Goal: Task Accomplishment & Management: Manage account settings

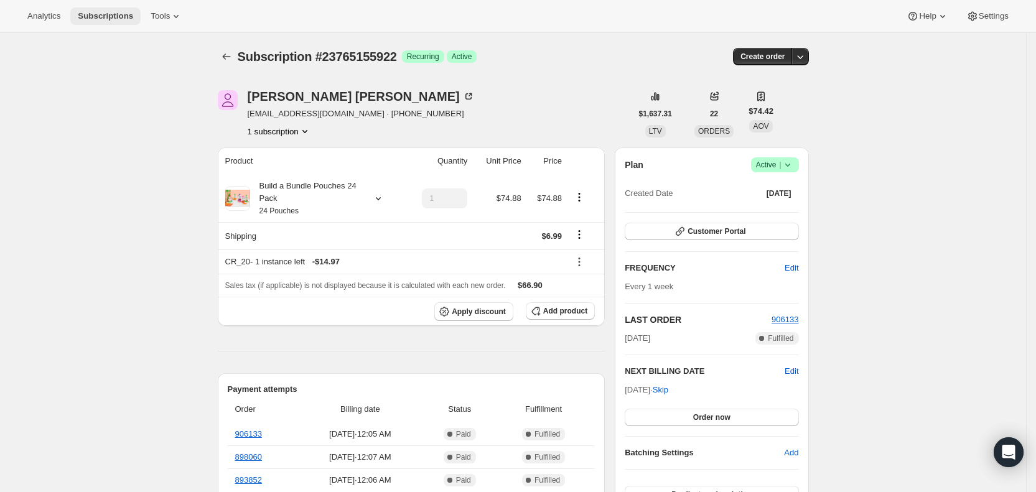
click at [100, 12] on span "Subscriptions" at bounding box center [105, 16] width 55 height 10
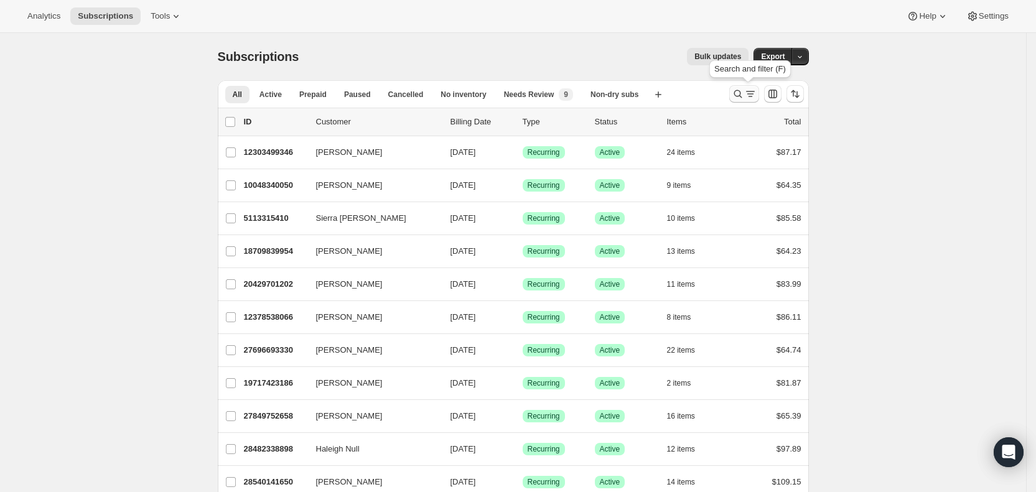
click at [744, 92] on icon "Search and filter results" at bounding box center [738, 94] width 12 height 12
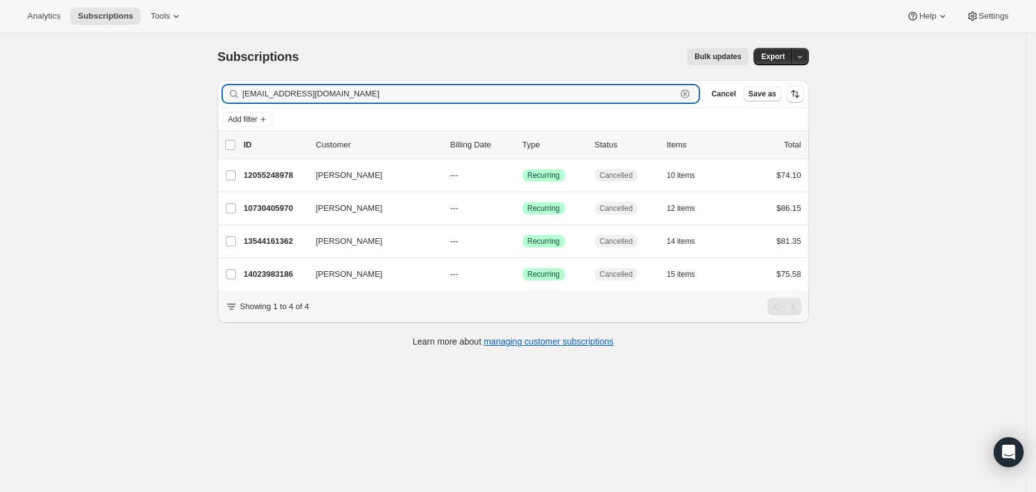
drag, startPoint x: 388, startPoint y: 91, endPoint x: 245, endPoint y: 87, distance: 143.2
click at [245, 87] on div "[EMAIL_ADDRESS][DOMAIN_NAME] Clear" at bounding box center [461, 93] width 477 height 17
paste input "mommy2bearbear"
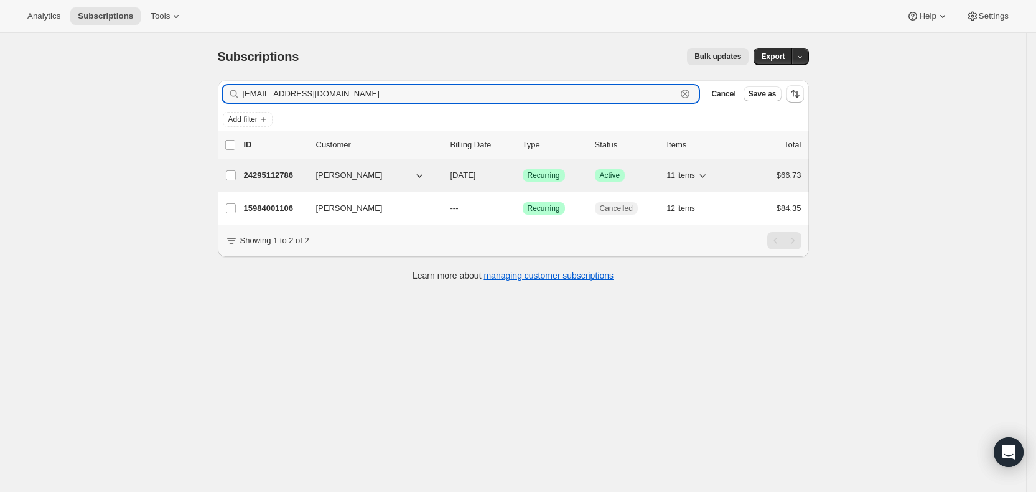
type input "[EMAIL_ADDRESS][DOMAIN_NAME]"
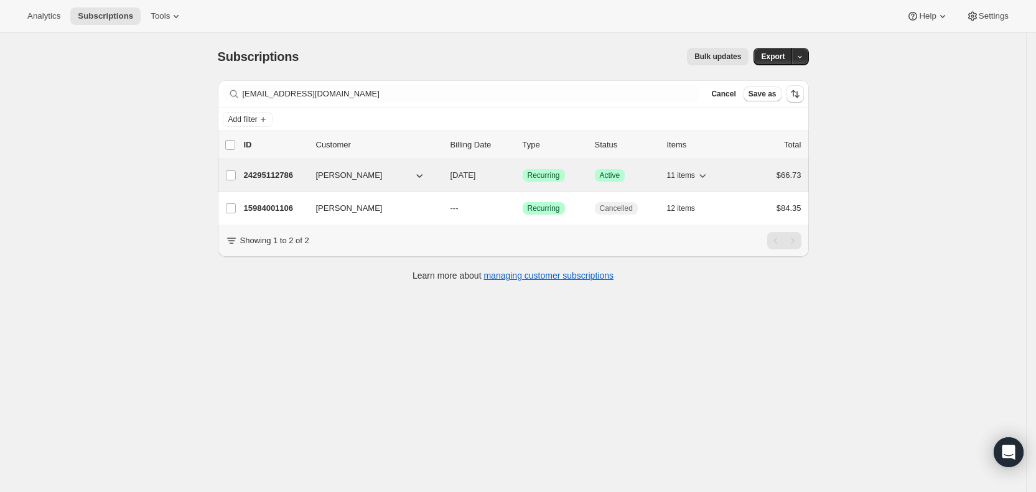
click at [476, 176] on span "[DATE]" at bounding box center [463, 174] width 26 height 9
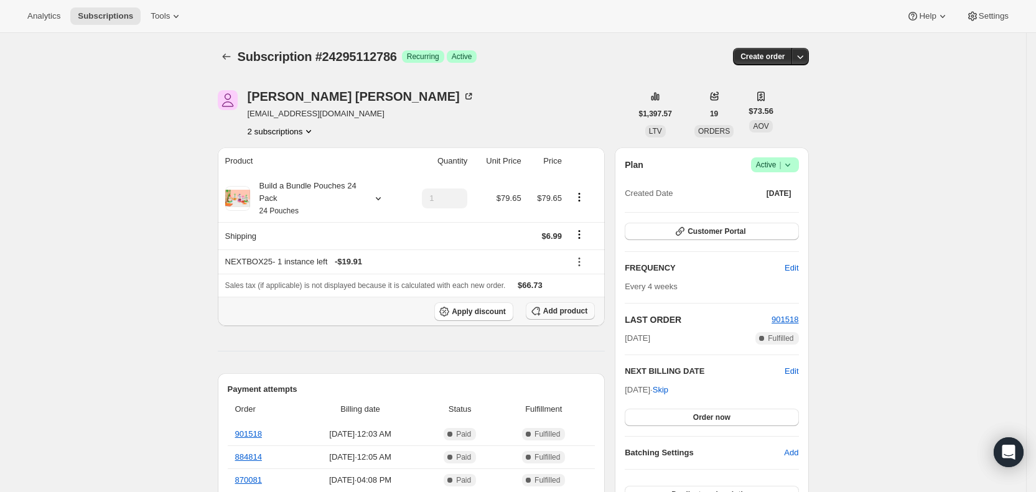
click at [571, 310] on span "Add product" at bounding box center [565, 311] width 44 height 10
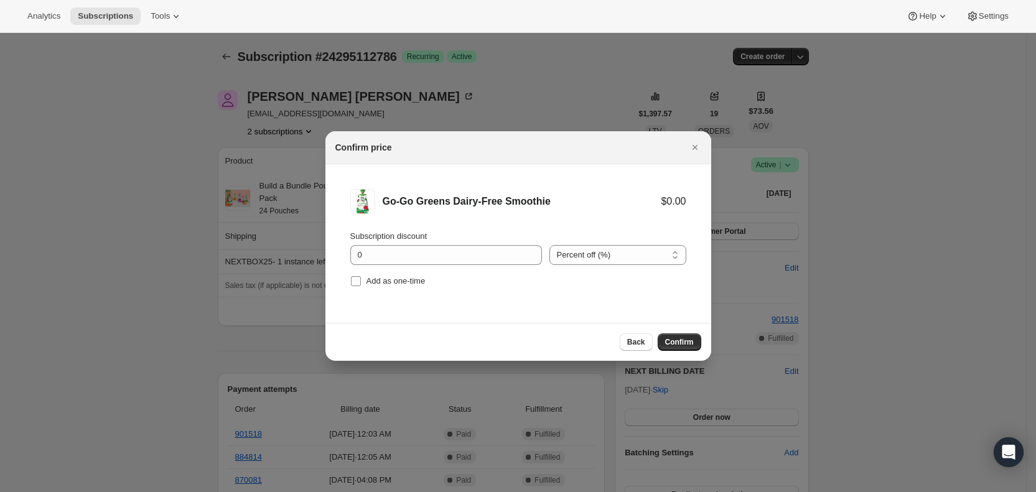
click at [401, 286] on span "Add as one-time" at bounding box center [395, 280] width 59 height 9
click at [361, 286] on input "Add as one-time" at bounding box center [356, 281] width 10 height 10
checkbox input "true"
click at [682, 342] on span "Confirm" at bounding box center [679, 342] width 29 height 10
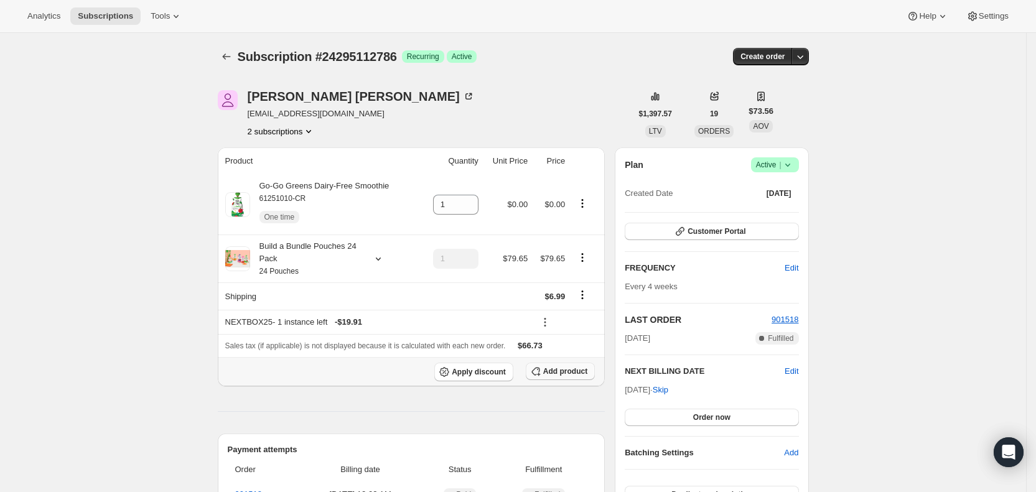
click at [579, 372] on span "Add product" at bounding box center [565, 371] width 44 height 10
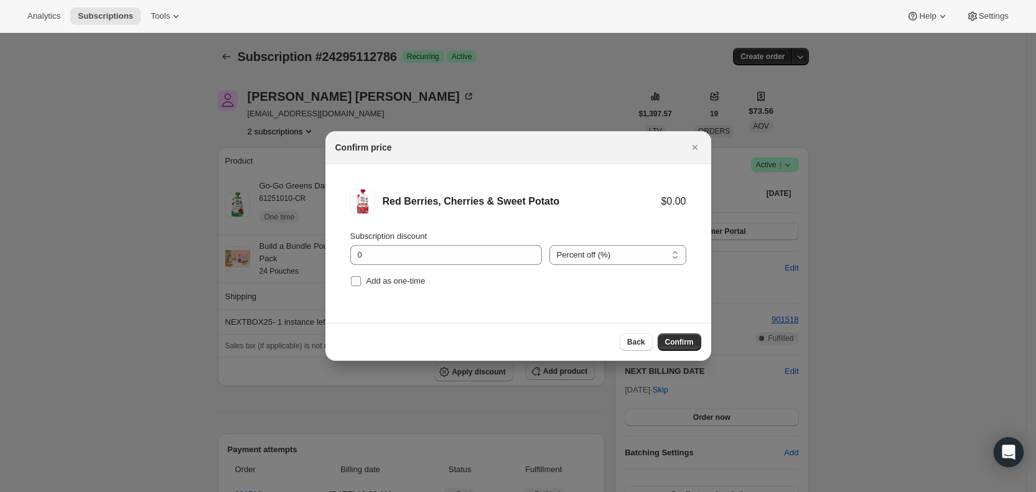
click at [361, 282] on span ":r535:" at bounding box center [355, 281] width 11 height 11
click at [361, 282] on input "Add as one-time" at bounding box center [356, 281] width 10 height 10
checkbox input "true"
click at [684, 339] on span "Confirm" at bounding box center [679, 342] width 29 height 10
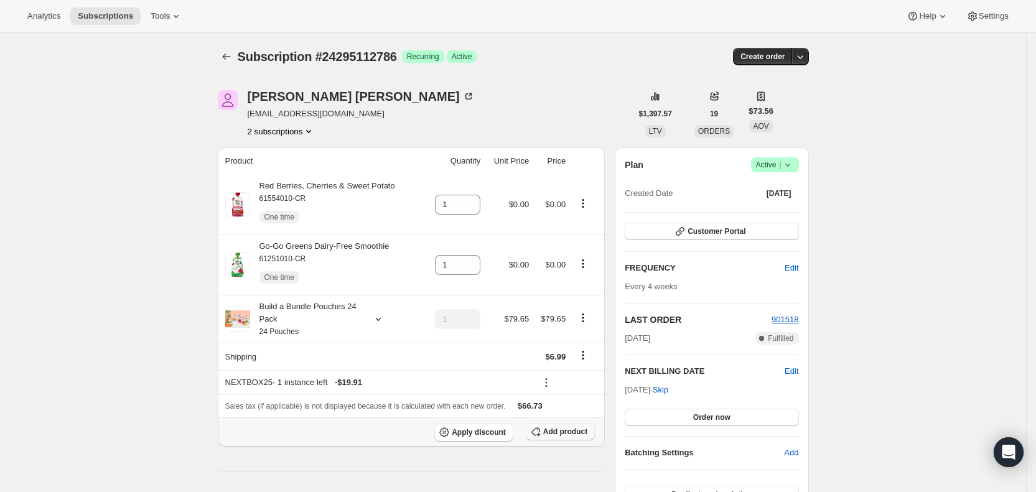
click at [571, 429] on span "Add product" at bounding box center [565, 432] width 44 height 10
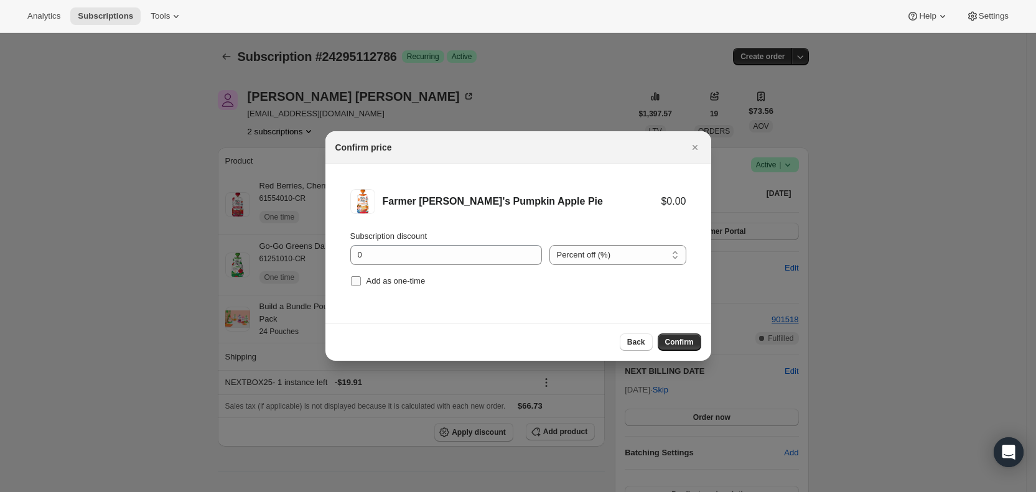
click at [359, 281] on input "Add as one-time" at bounding box center [356, 281] width 10 height 10
checkbox input "true"
click at [667, 339] on span "Confirm" at bounding box center [679, 342] width 29 height 10
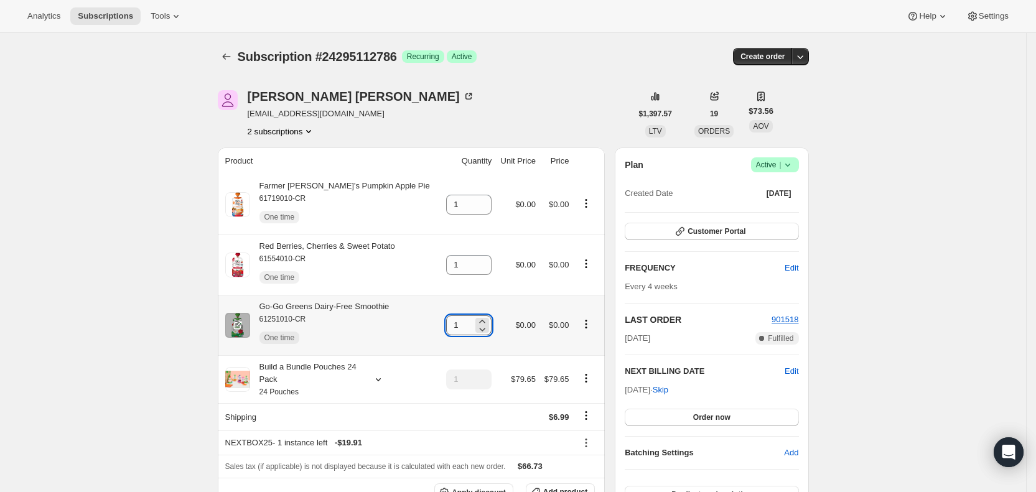
drag, startPoint x: 439, startPoint y: 327, endPoint x: 452, endPoint y: 327, distance: 12.4
click at [452, 327] on input "1" at bounding box center [459, 325] width 27 height 20
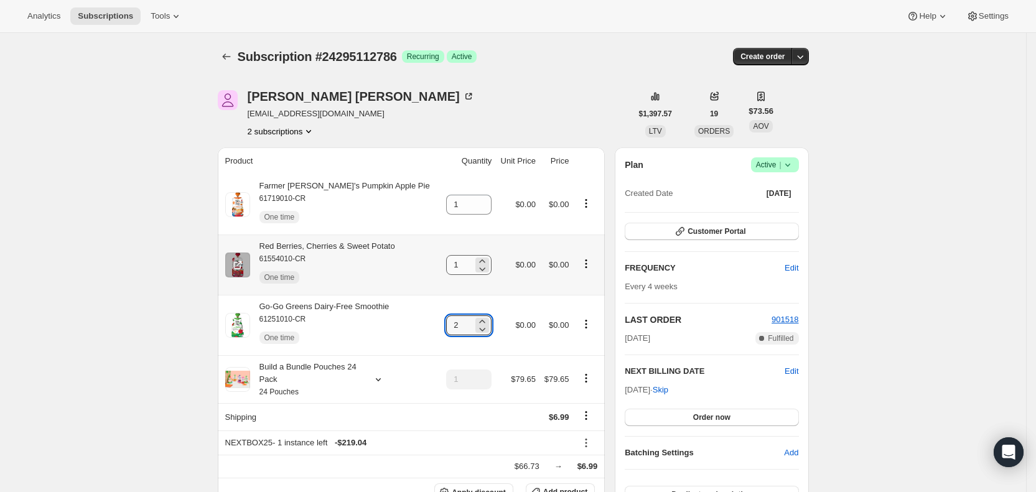
type input "2"
drag, startPoint x: 444, startPoint y: 264, endPoint x: 460, endPoint y: 267, distance: 16.4
click at [460, 267] on input "1" at bounding box center [459, 265] width 27 height 20
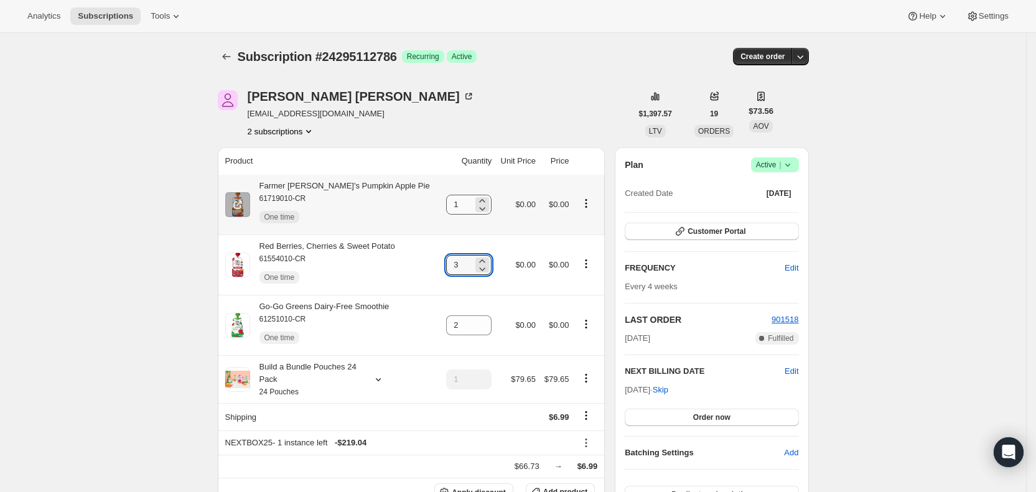
type input "3"
click at [446, 207] on input "1" at bounding box center [459, 205] width 27 height 20
drag, startPoint x: 442, startPoint y: 207, endPoint x: 455, endPoint y: 206, distance: 13.7
click at [455, 206] on input "1" at bounding box center [459, 205] width 27 height 20
type input "3"
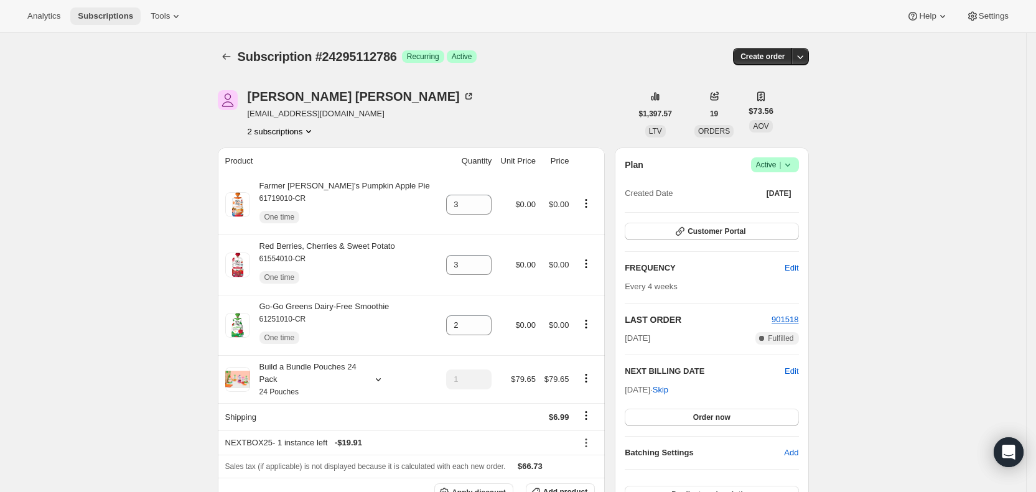
click at [98, 15] on span "Subscriptions" at bounding box center [105, 16] width 55 height 10
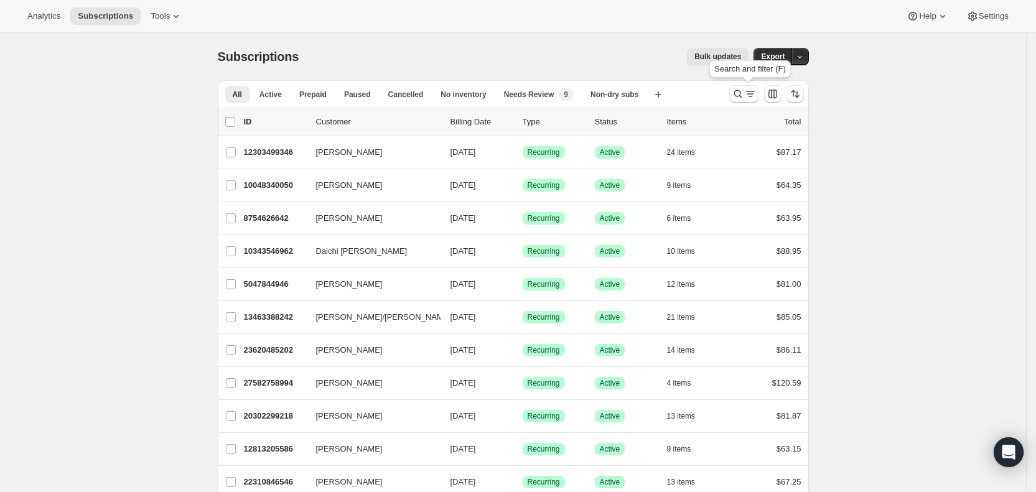
click at [755, 90] on icon "Search and filter results" at bounding box center [750, 94] width 12 height 12
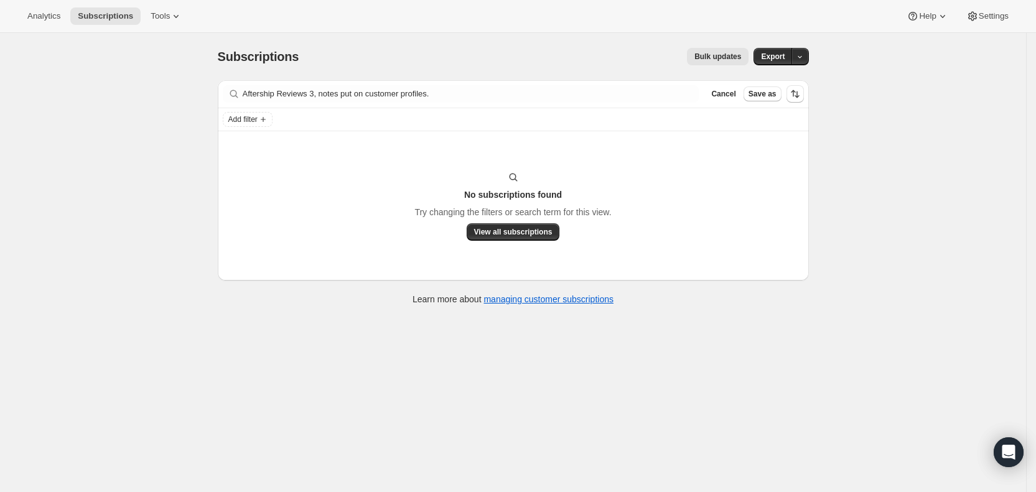
click at [470, 106] on div "Filter subscribers Aftership Reviews 3, notes put on customer profiles. Clear C…" at bounding box center [513, 93] width 591 height 27
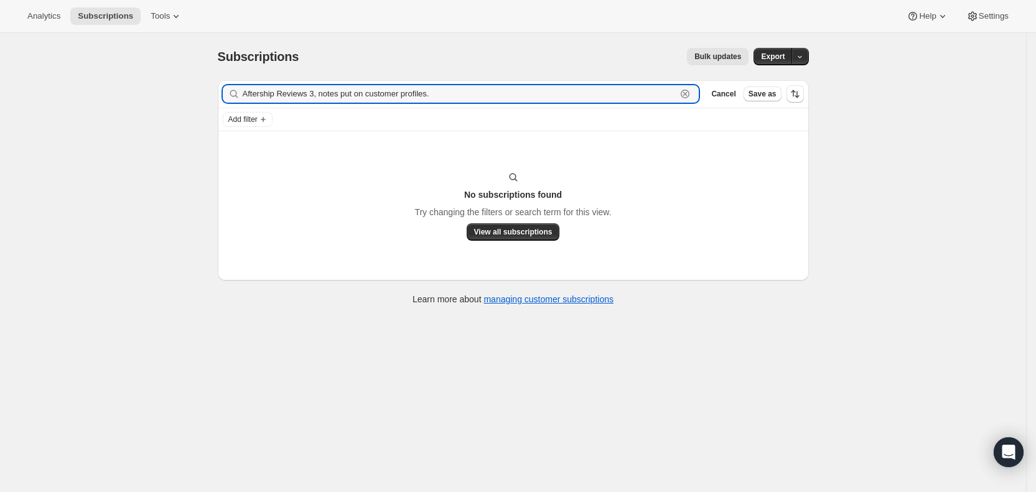
drag, startPoint x: 441, startPoint y: 95, endPoint x: 246, endPoint y: 95, distance: 194.8
click at [246, 95] on div "Aftership Reviews 3, notes put on customer profiles. Clear" at bounding box center [461, 93] width 477 height 17
paste input "[EMAIL_ADDRESS][DOMAIN_NAME]"
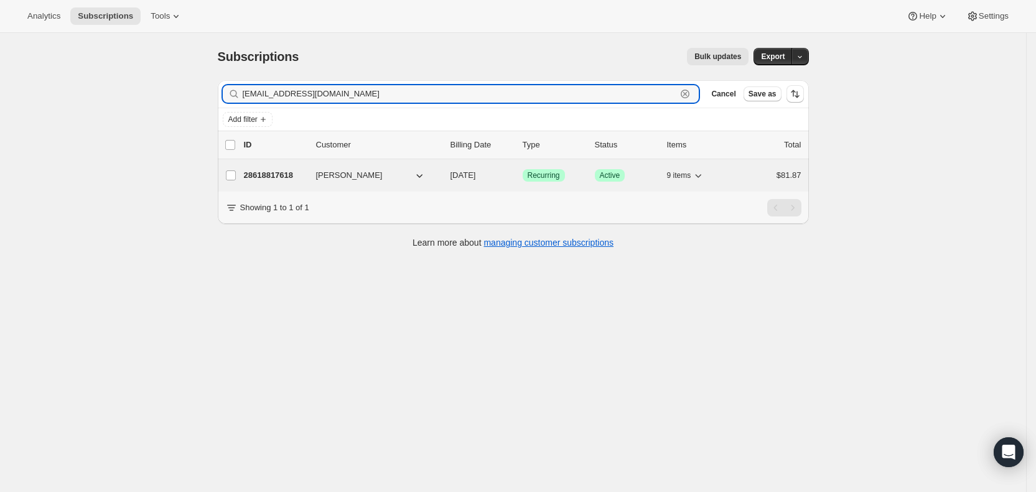
type input "[EMAIL_ADDRESS][DOMAIN_NAME]"
click at [476, 171] on span "[DATE]" at bounding box center [463, 174] width 26 height 9
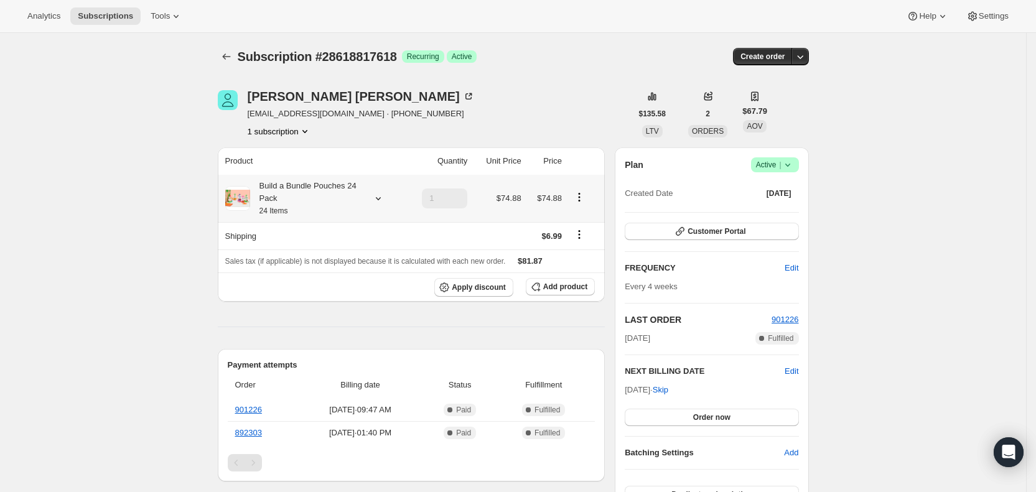
click at [385, 200] on icon at bounding box center [378, 198] width 12 height 12
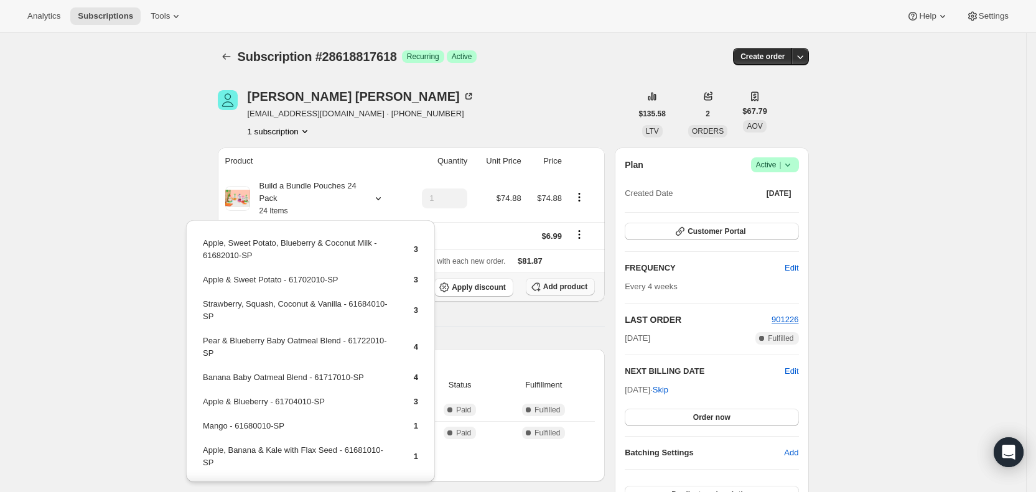
click at [571, 285] on span "Add product" at bounding box center [565, 287] width 44 height 10
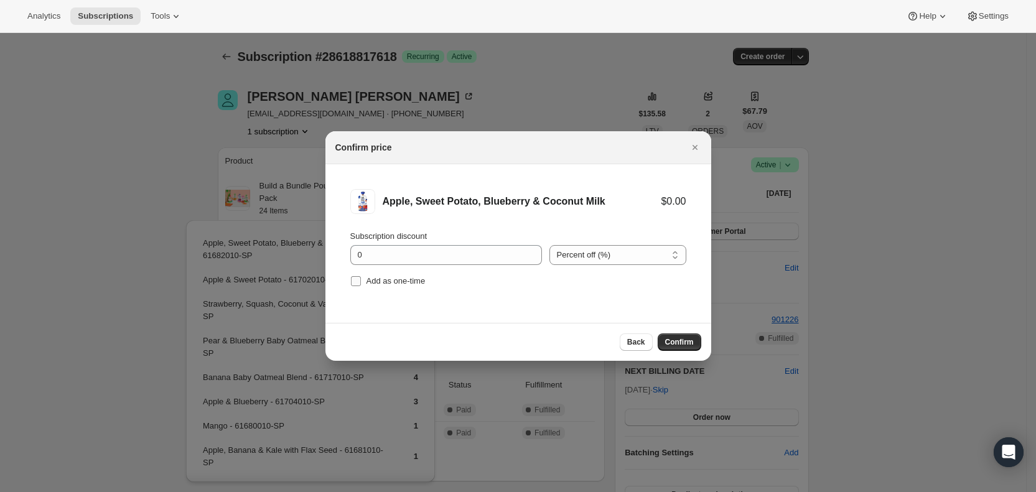
click at [374, 279] on span "Add as one-time" at bounding box center [395, 280] width 59 height 9
click at [361, 279] on input "Add as one-time" at bounding box center [356, 281] width 10 height 10
checkbox input "true"
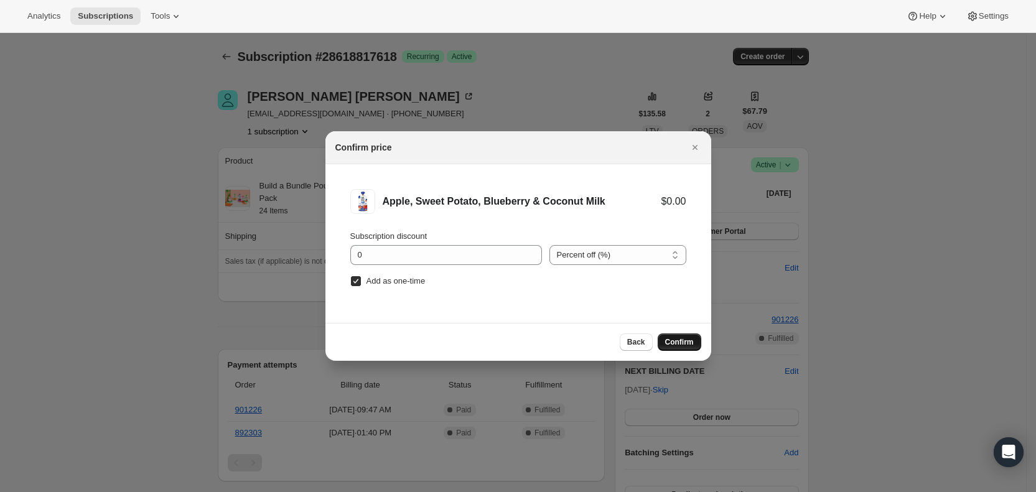
click at [681, 344] on span "Confirm" at bounding box center [679, 342] width 29 height 10
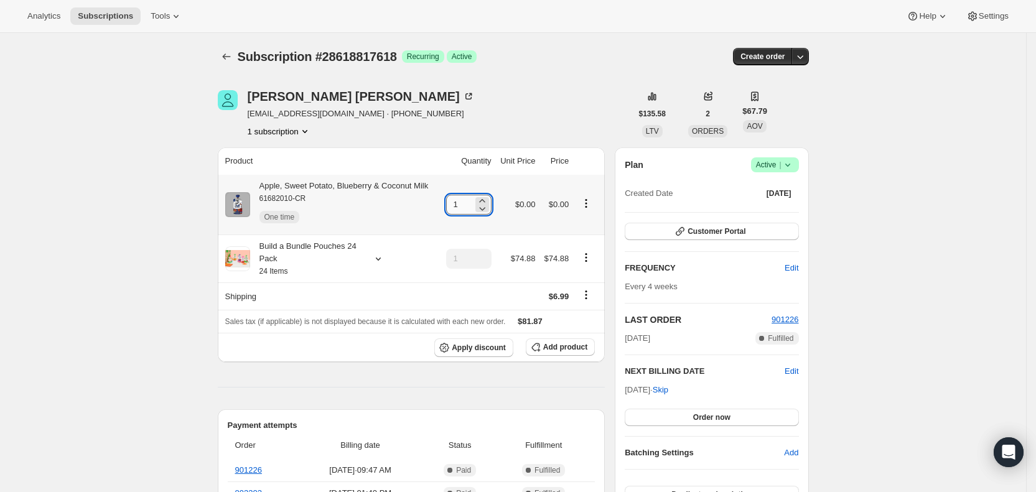
drag, startPoint x: 457, startPoint y: 208, endPoint x: 475, endPoint y: 208, distance: 18.0
click at [473, 208] on input "1" at bounding box center [459, 205] width 27 height 20
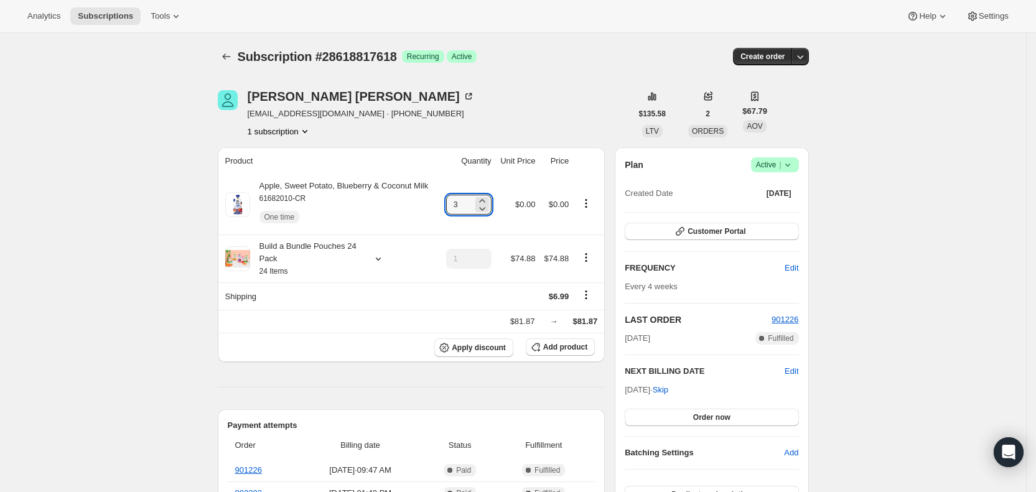
type input "3"
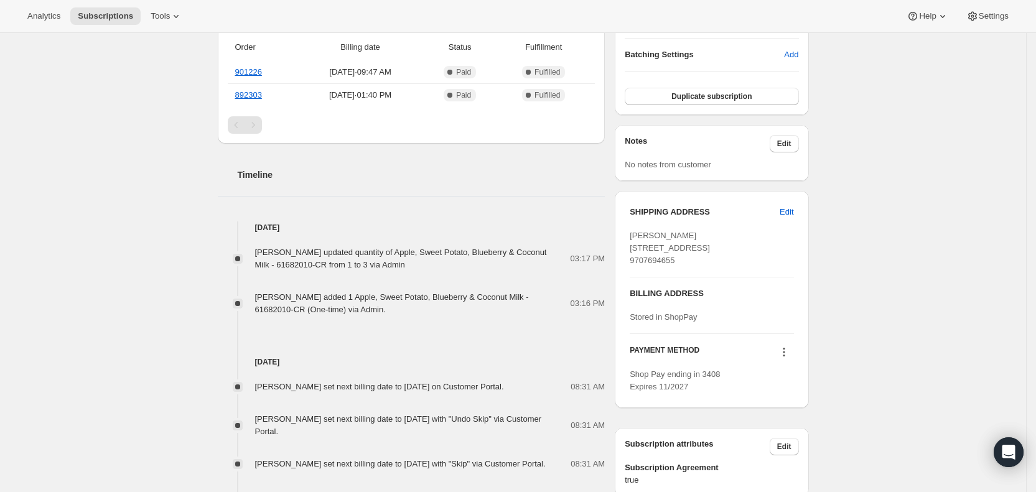
scroll to position [414, 0]
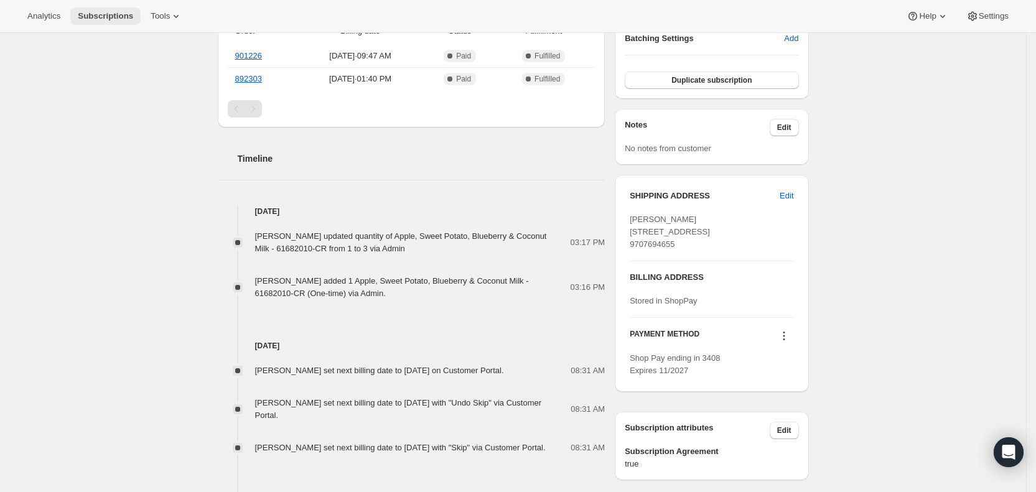
click at [121, 16] on span "Subscriptions" at bounding box center [105, 16] width 55 height 10
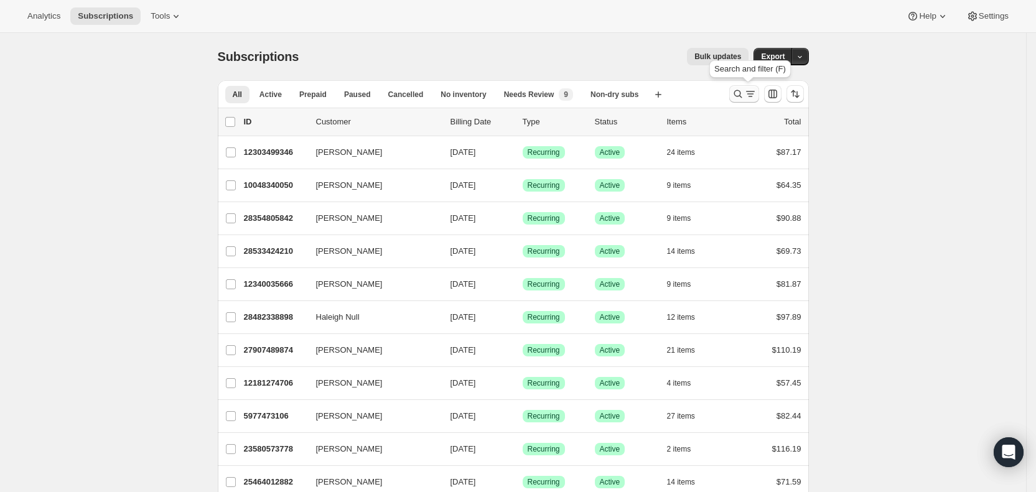
click at [752, 90] on icon "Search and filter results" at bounding box center [750, 94] width 12 height 12
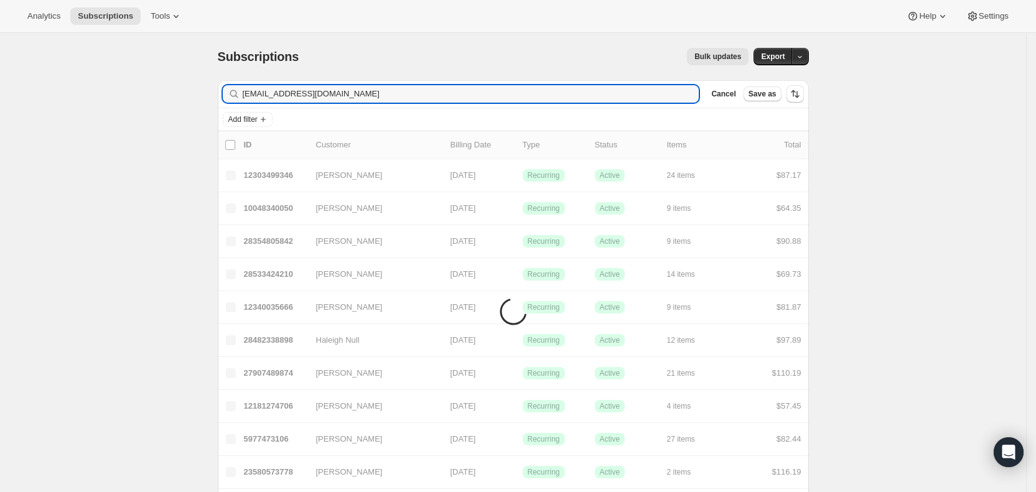
type input "[EMAIL_ADDRESS][DOMAIN_NAME]"
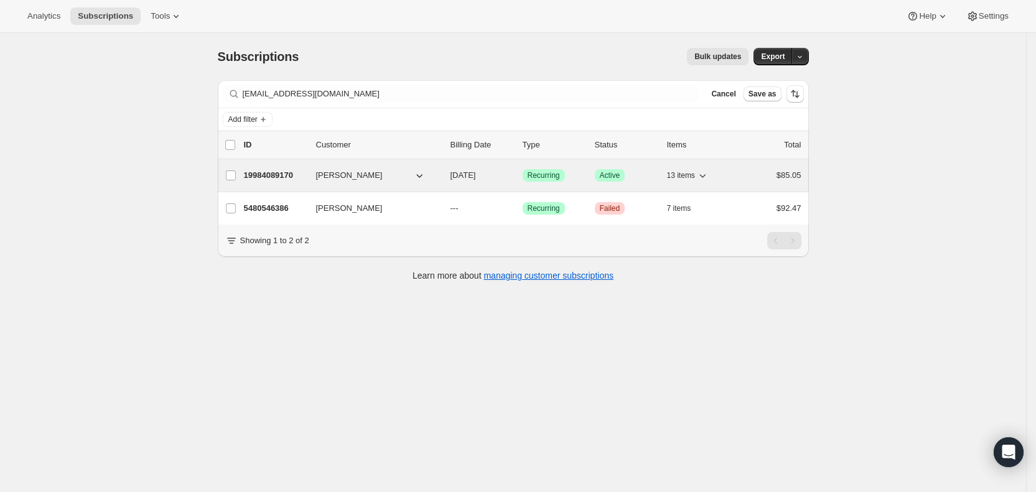
click at [476, 177] on span "[DATE]" at bounding box center [463, 174] width 26 height 9
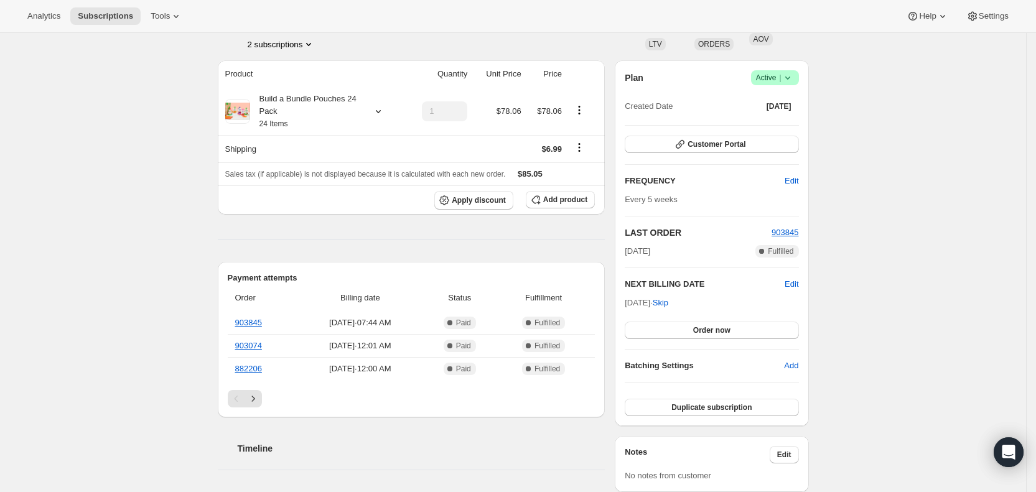
scroll to position [37, 0]
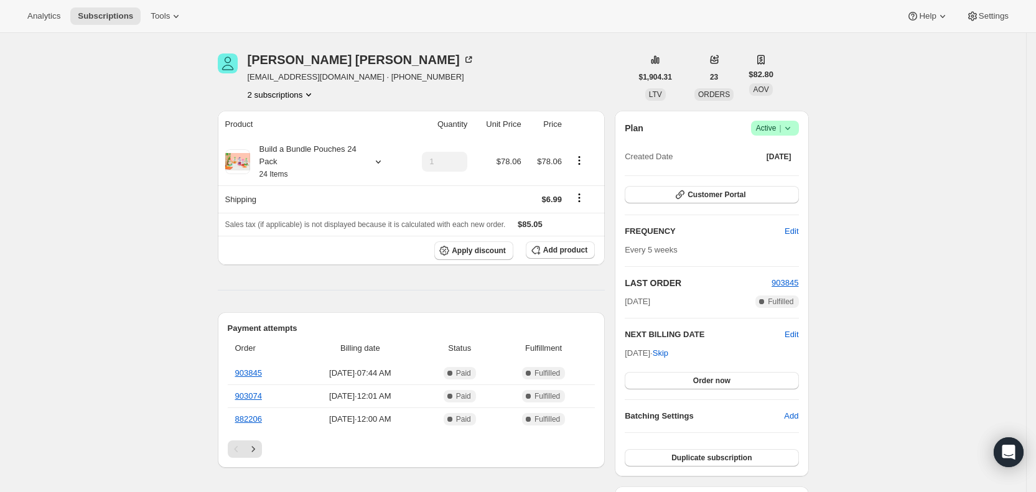
click at [296, 98] on button "2 subscriptions" at bounding box center [282, 94] width 68 height 12
click at [289, 142] on span "5480546386" at bounding box center [286, 139] width 86 height 12
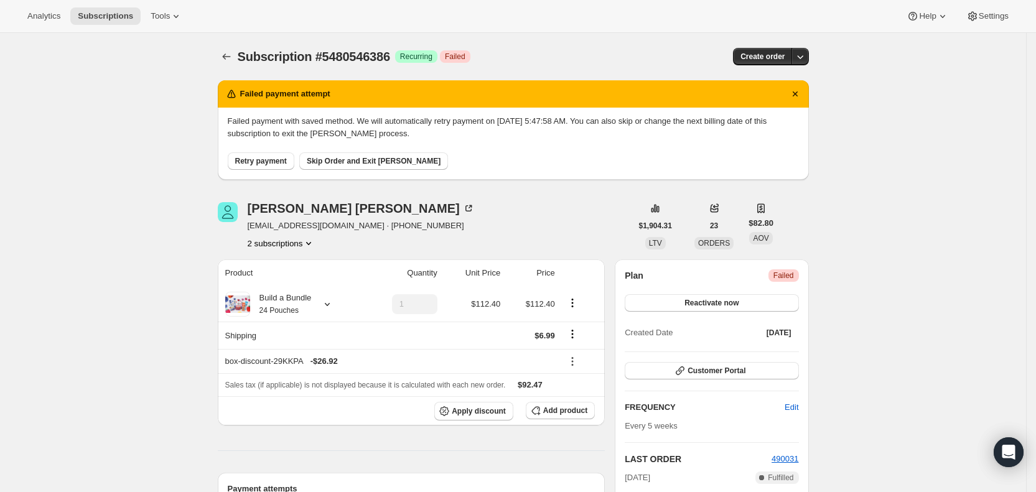
click at [306, 242] on button "2 subscriptions" at bounding box center [282, 243] width 68 height 12
click at [293, 264] on span "19984089170" at bounding box center [270, 266] width 50 height 9
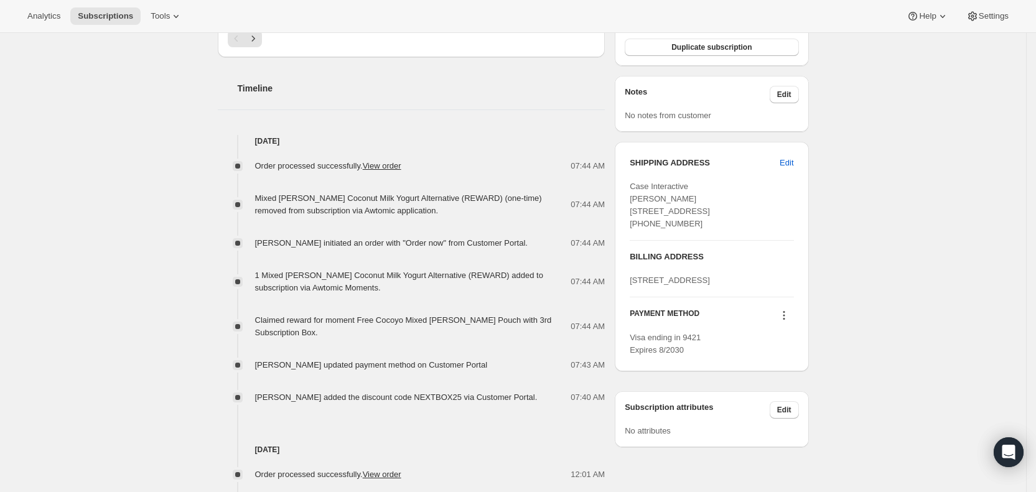
scroll to position [562, 0]
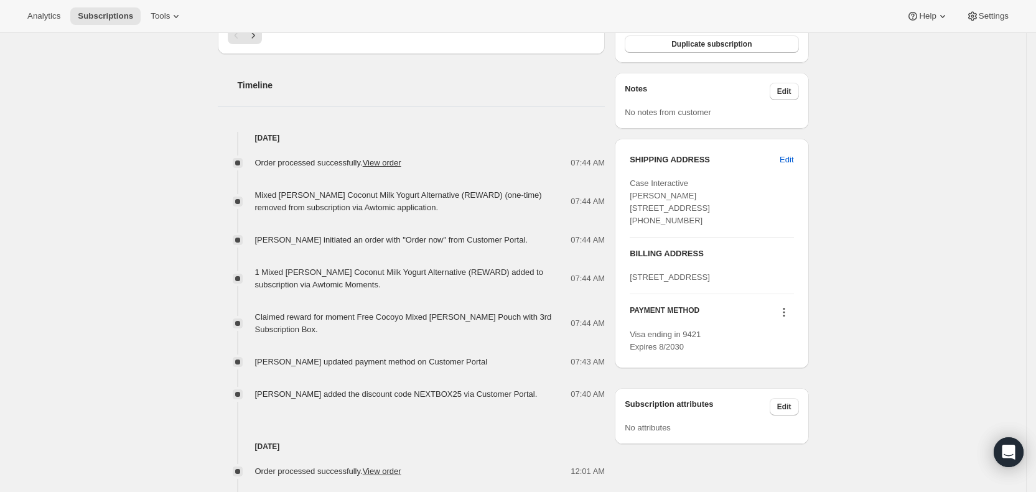
click at [790, 319] on icon at bounding box center [784, 312] width 12 height 12
click at [791, 382] on span "Send link to update card" at bounding box center [788, 385] width 87 height 9
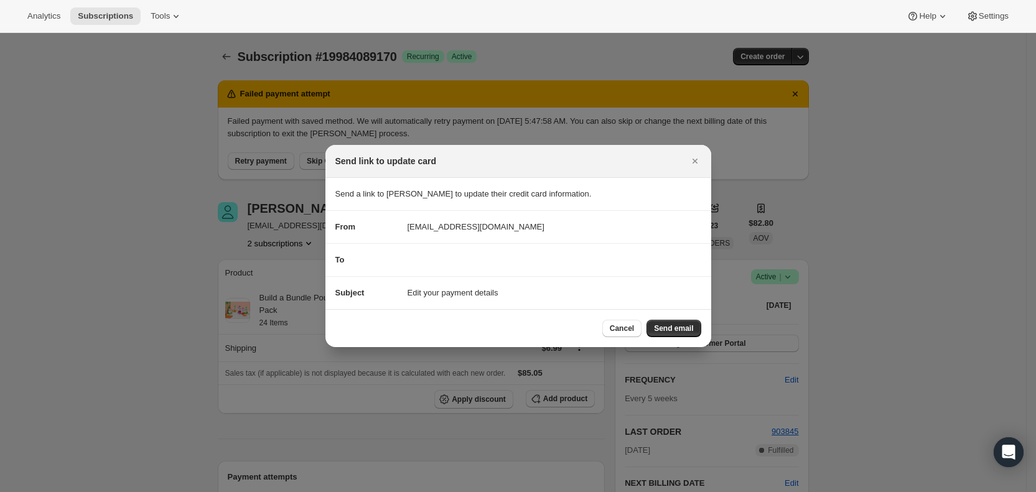
scroll to position [0, 0]
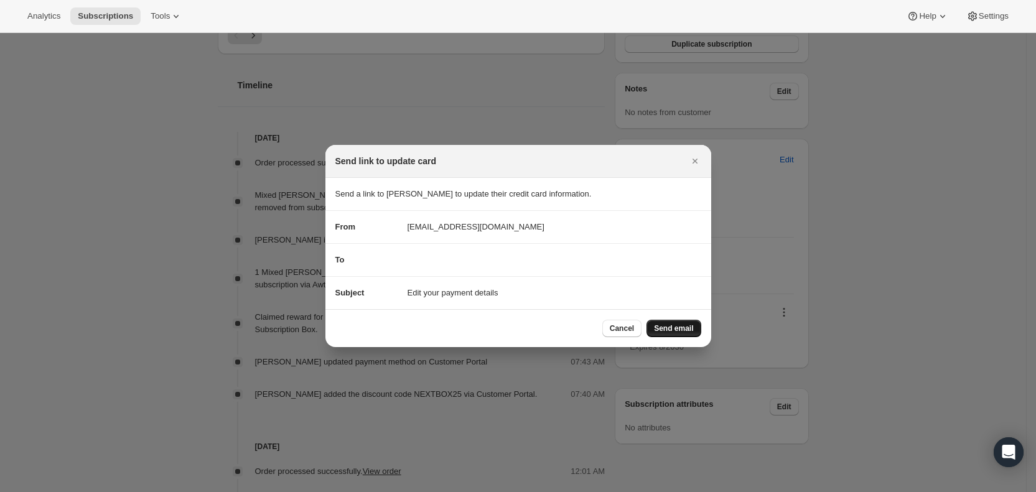
click at [688, 329] on span "Send email" at bounding box center [673, 329] width 39 height 10
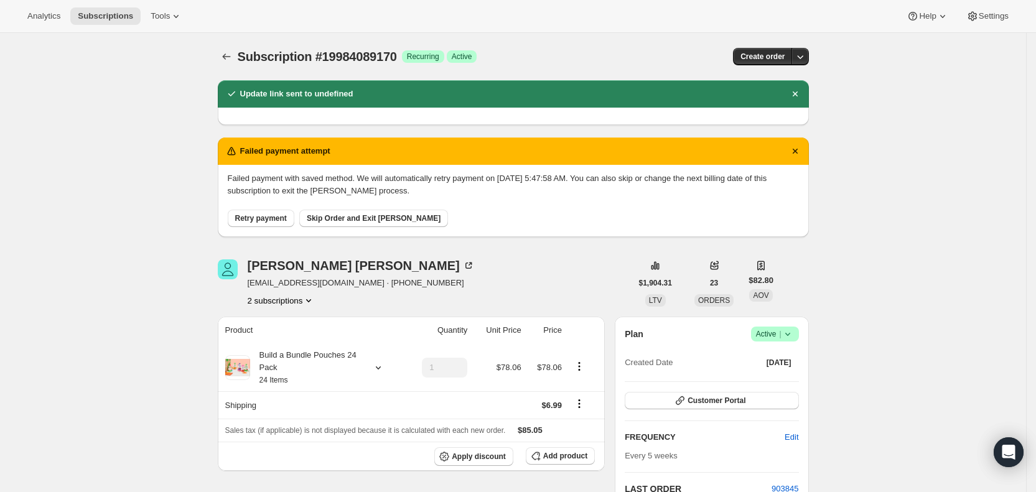
scroll to position [562, 0]
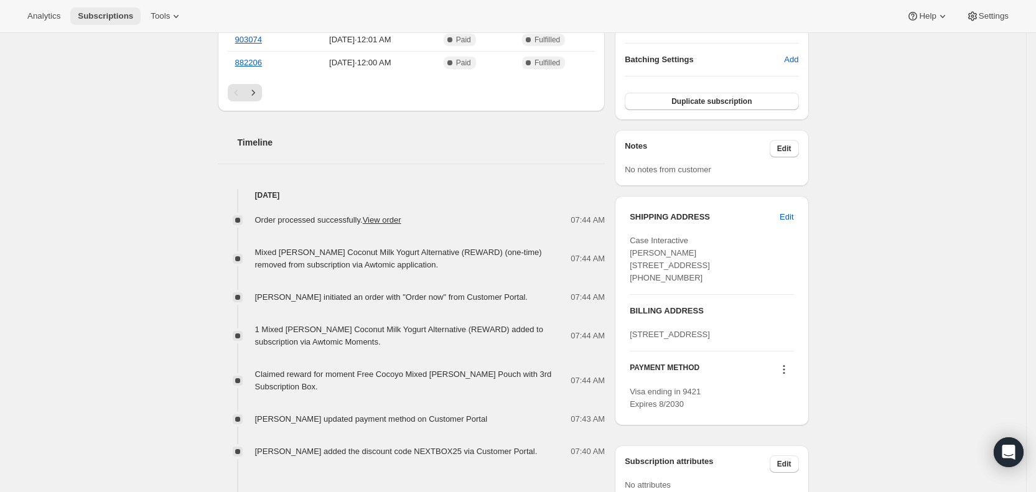
click at [111, 12] on span "Subscriptions" at bounding box center [105, 16] width 55 height 10
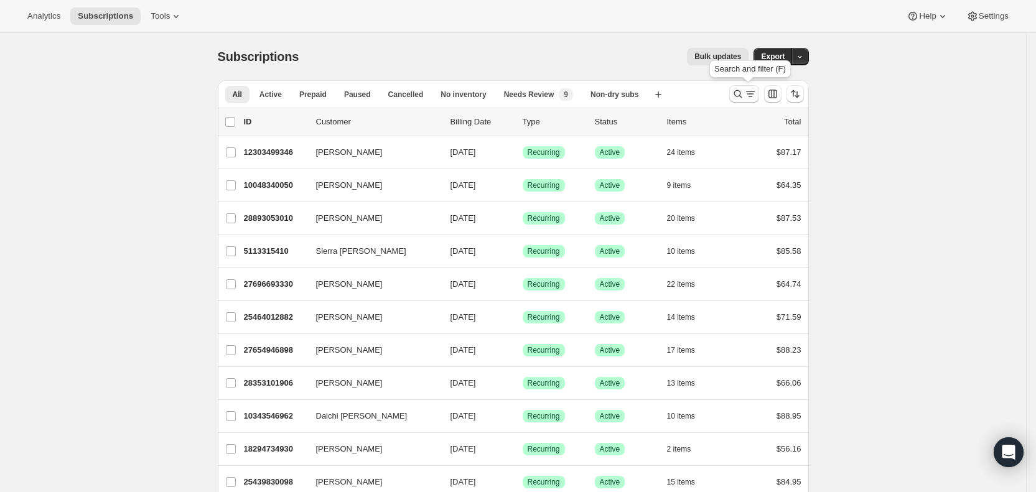
click at [744, 89] on icon "Search and filter results" at bounding box center [738, 94] width 12 height 12
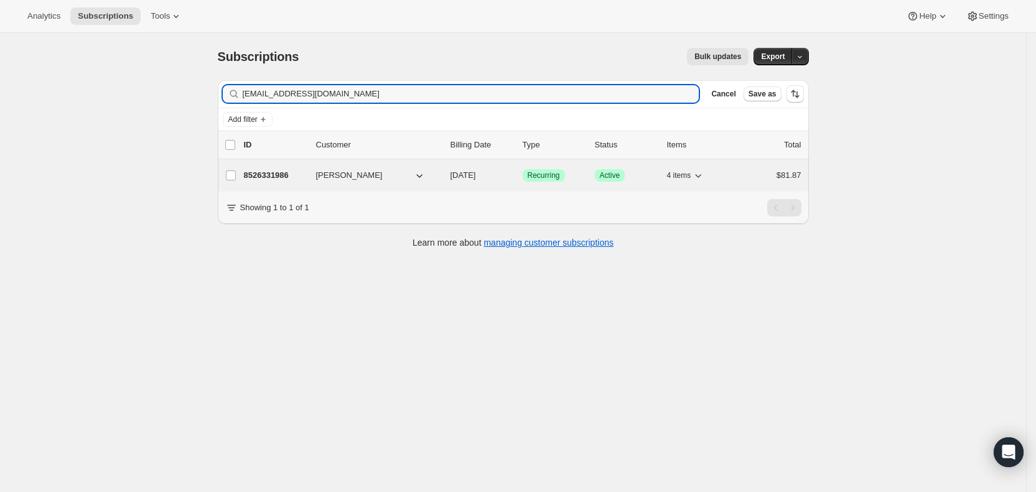
type input "[EMAIL_ADDRESS][DOMAIN_NAME]"
click at [476, 173] on span "[DATE]" at bounding box center [463, 174] width 26 height 9
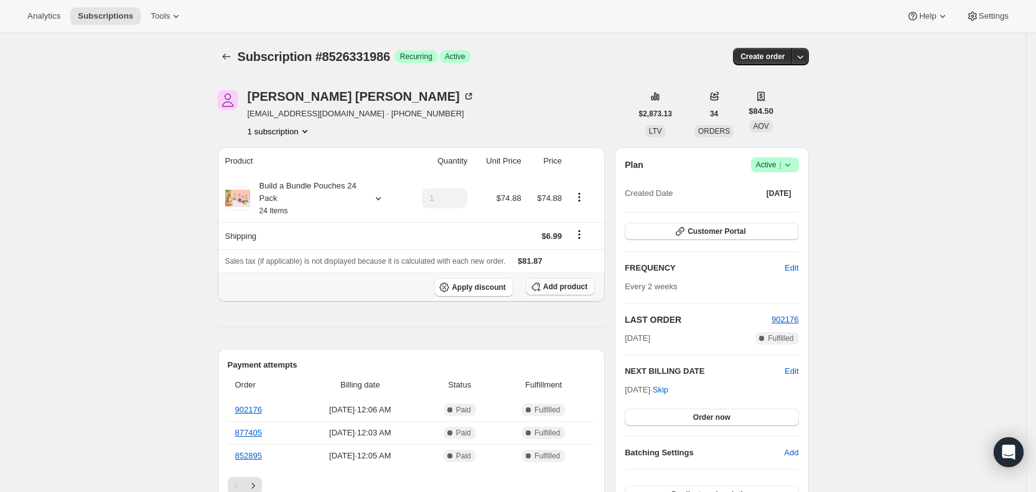
click at [551, 286] on span "Add product" at bounding box center [565, 287] width 44 height 10
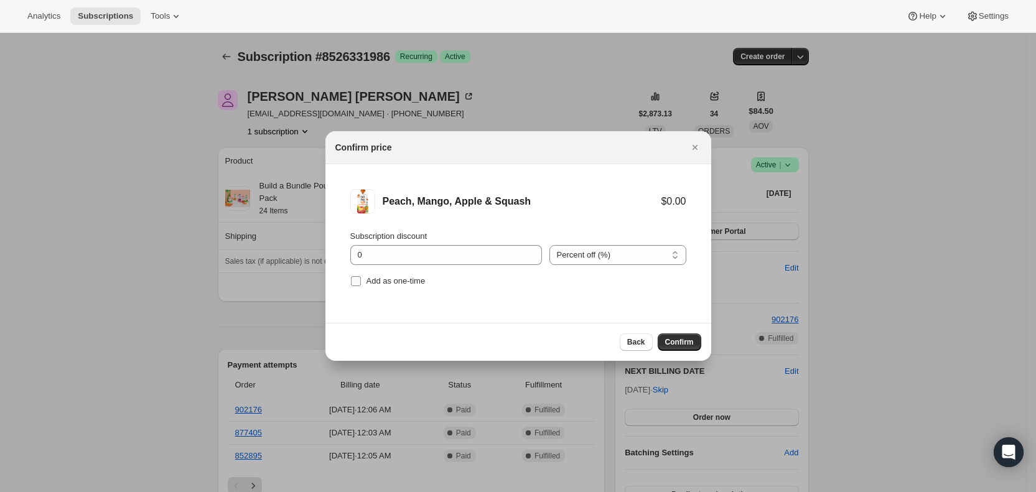
click at [378, 276] on span "Add as one-time" at bounding box center [395, 280] width 59 height 9
click at [361, 276] on input "Add as one-time" at bounding box center [356, 281] width 10 height 10
checkbox input "true"
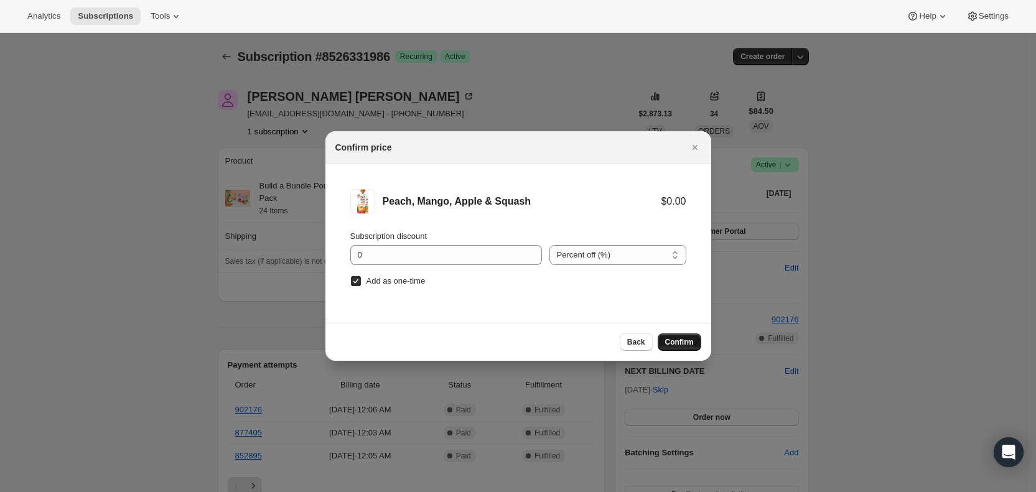
click at [683, 343] on span "Confirm" at bounding box center [679, 342] width 29 height 10
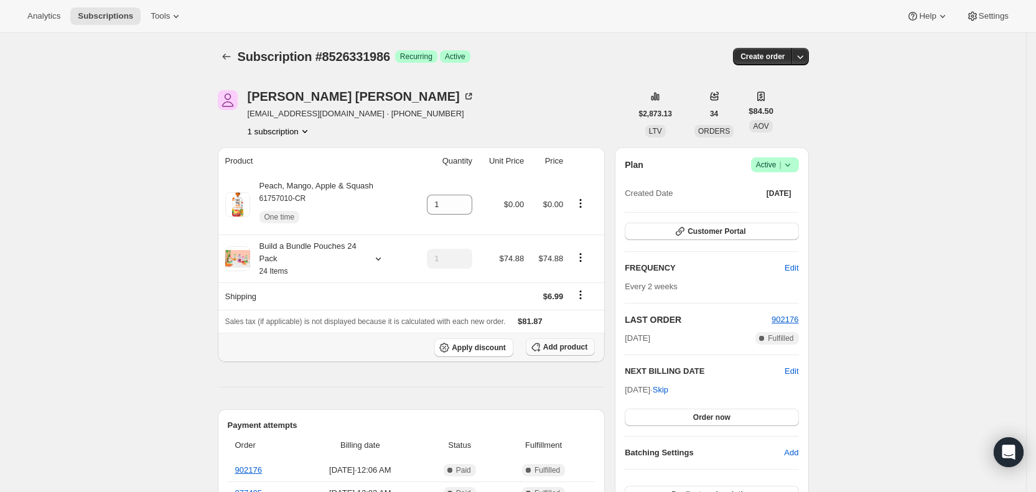
click at [582, 348] on span "Add product" at bounding box center [565, 347] width 44 height 10
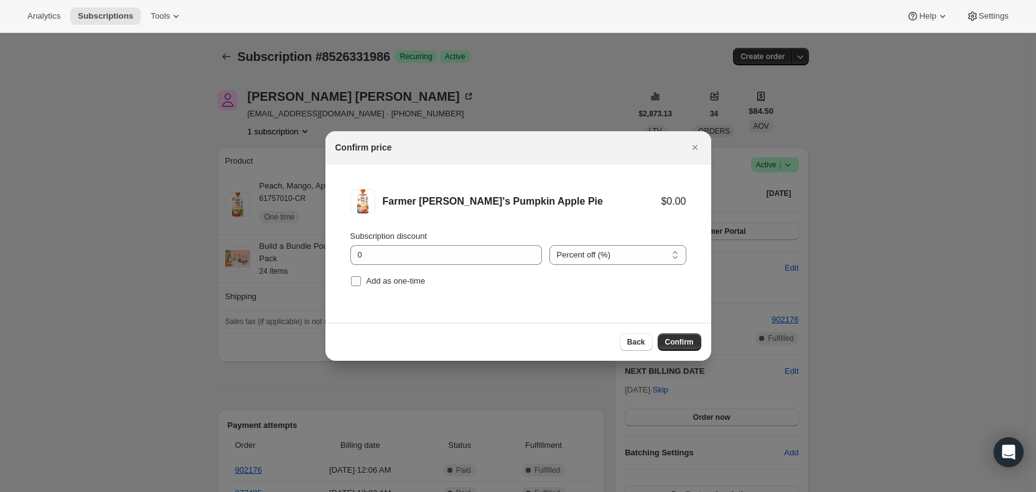
click at [383, 281] on span "Add as one-time" at bounding box center [395, 280] width 59 height 9
click at [361, 281] on input "Add as one-time" at bounding box center [356, 281] width 10 height 10
checkbox input "true"
click at [675, 343] on span "Confirm" at bounding box center [679, 342] width 29 height 10
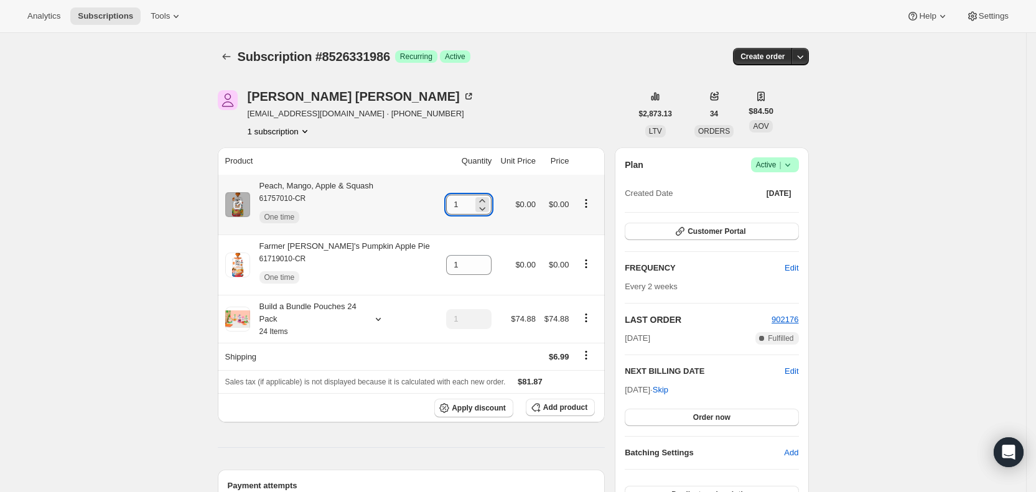
drag, startPoint x: 437, startPoint y: 200, endPoint x: 452, endPoint y: 201, distance: 15.0
click at [452, 201] on input "1" at bounding box center [459, 205] width 27 height 20
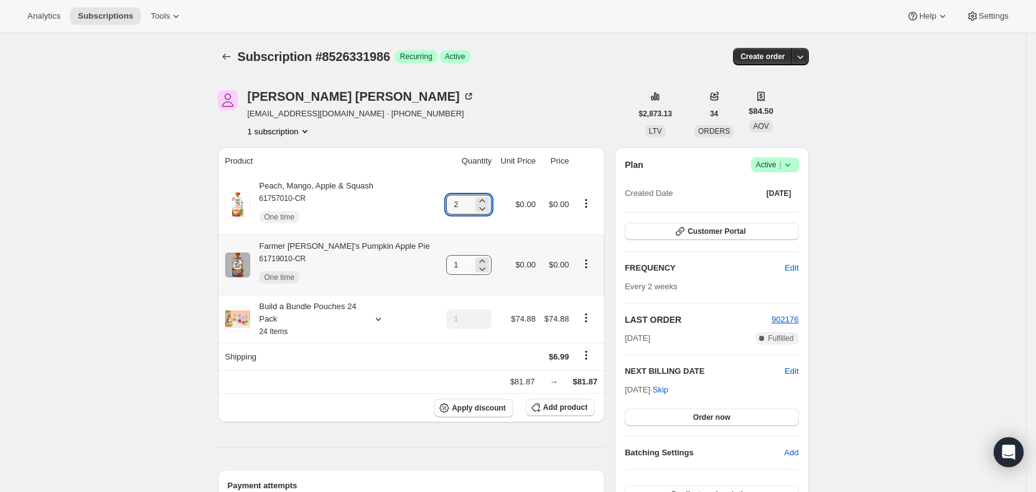
type input "2"
drag, startPoint x: 441, startPoint y: 266, endPoint x: 470, endPoint y: 264, distance: 29.4
click at [470, 264] on div "1" at bounding box center [468, 265] width 45 height 20
type input "2"
click at [544, 98] on div "[PERSON_NAME] [EMAIL_ADDRESS][DOMAIN_NAME] · [PHONE_NUMBER] 1 subscription" at bounding box center [425, 113] width 414 height 47
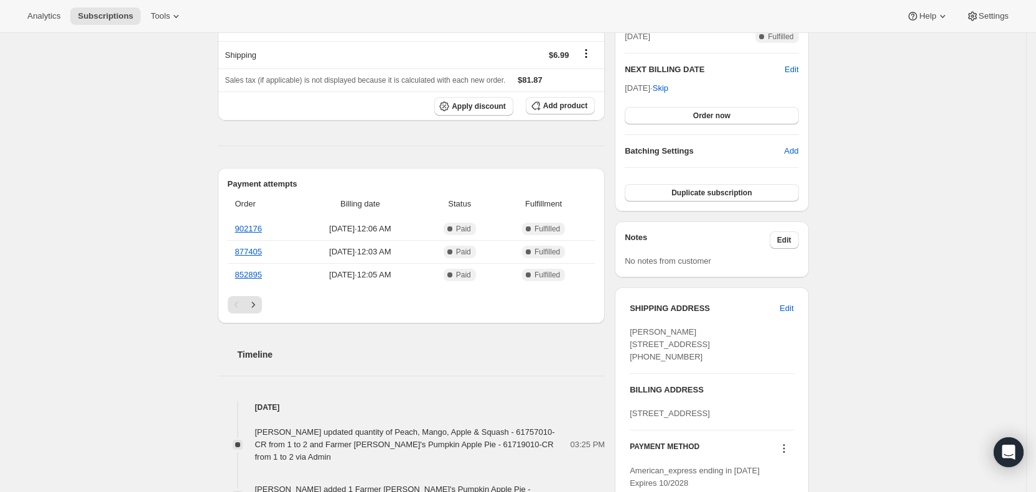
scroll to position [312, 0]
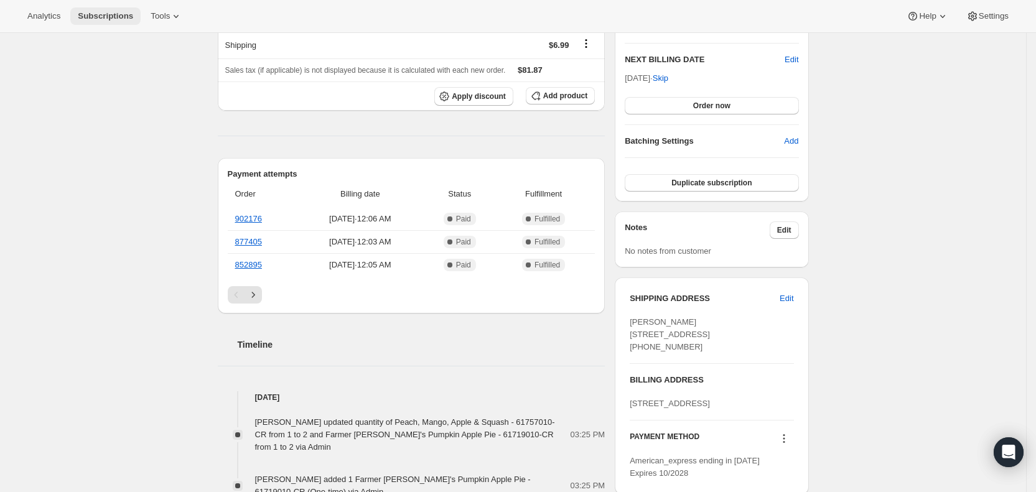
click at [121, 18] on span "Subscriptions" at bounding box center [105, 16] width 55 height 10
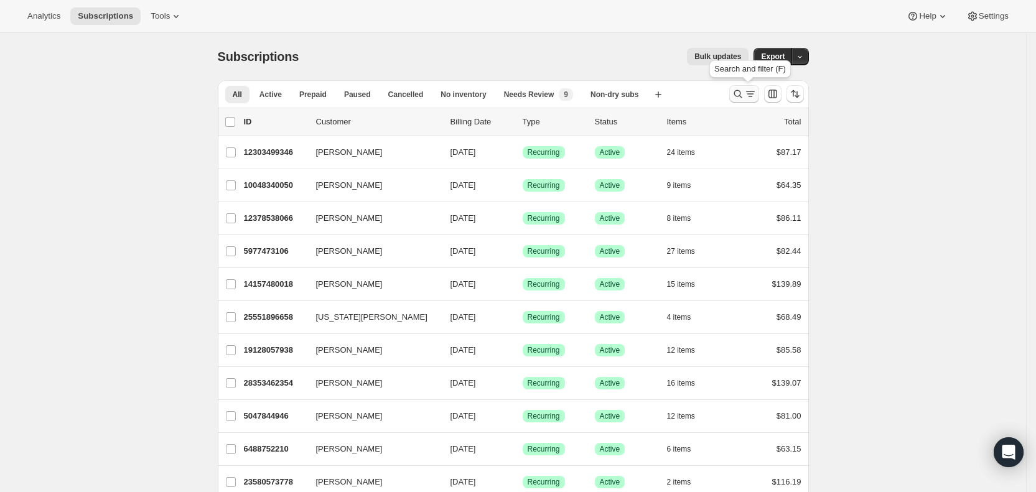
click at [750, 95] on icon "Search and filter results" at bounding box center [750, 94] width 12 height 12
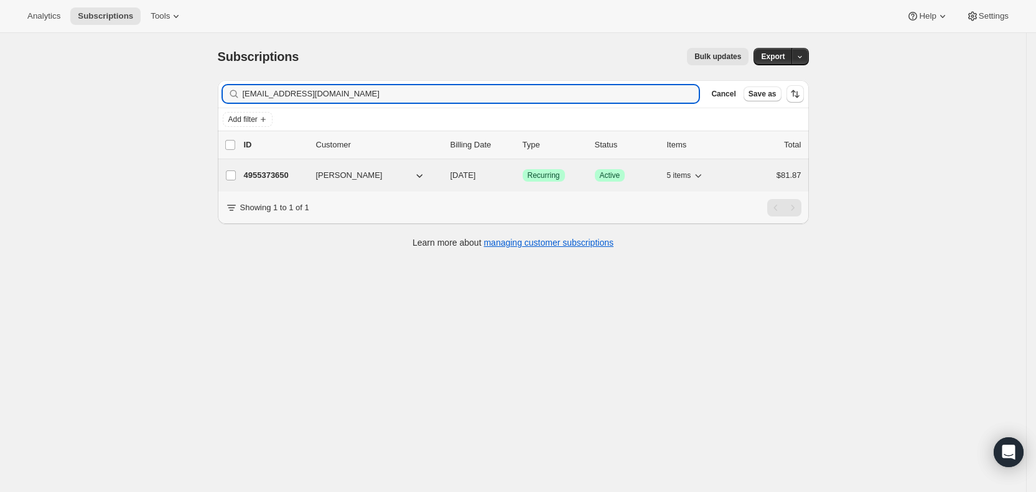
type input "[EMAIL_ADDRESS][DOMAIN_NAME]"
click at [470, 173] on span "[DATE]" at bounding box center [463, 174] width 26 height 9
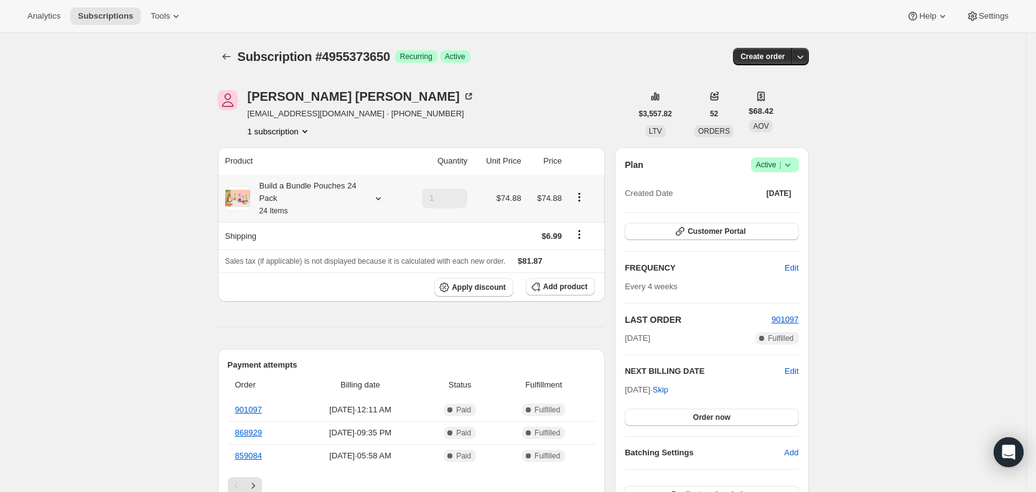
click at [385, 197] on icon at bounding box center [378, 198] width 12 height 12
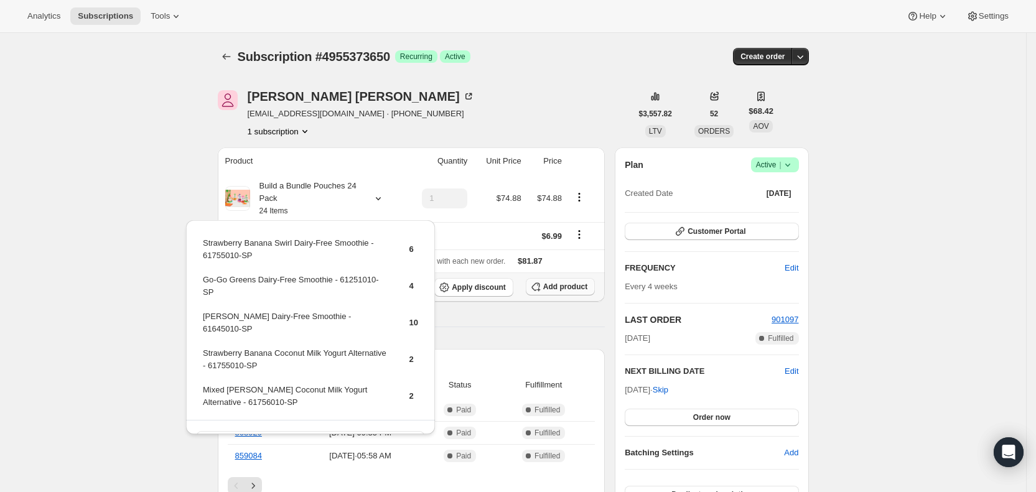
click at [554, 288] on span "Add product" at bounding box center [565, 287] width 44 height 10
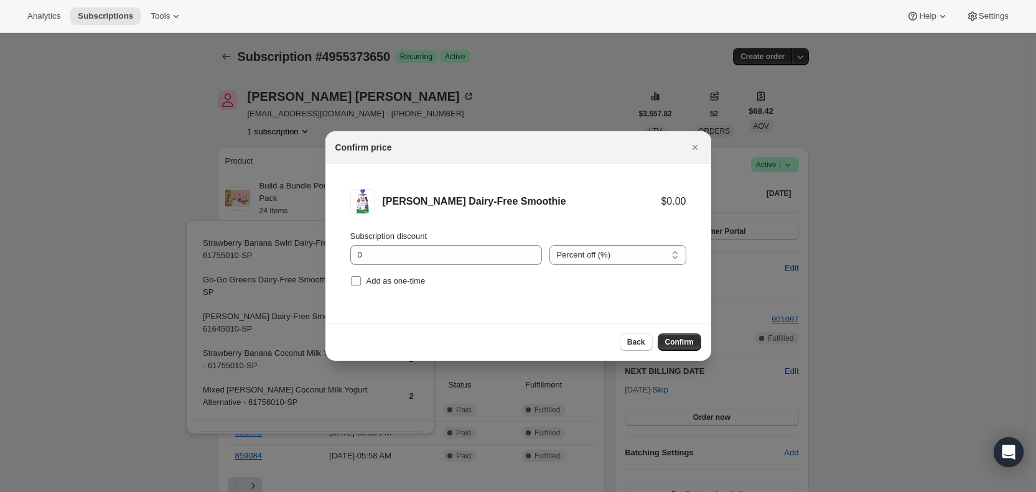
click at [362, 282] on label "Add as one-time" at bounding box center [387, 281] width 75 height 17
click at [361, 282] on input "Add as one-time" at bounding box center [356, 281] width 10 height 10
checkbox input "true"
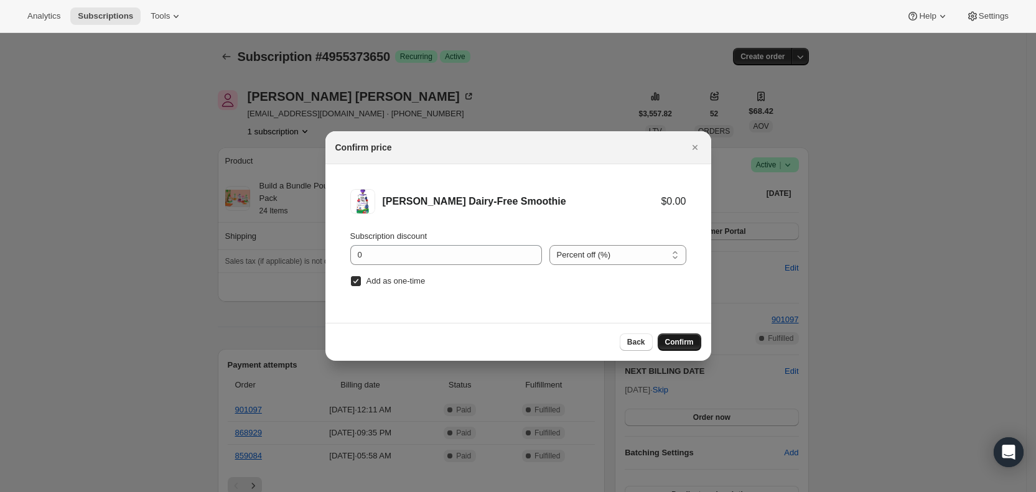
click at [686, 342] on span "Confirm" at bounding box center [679, 342] width 29 height 10
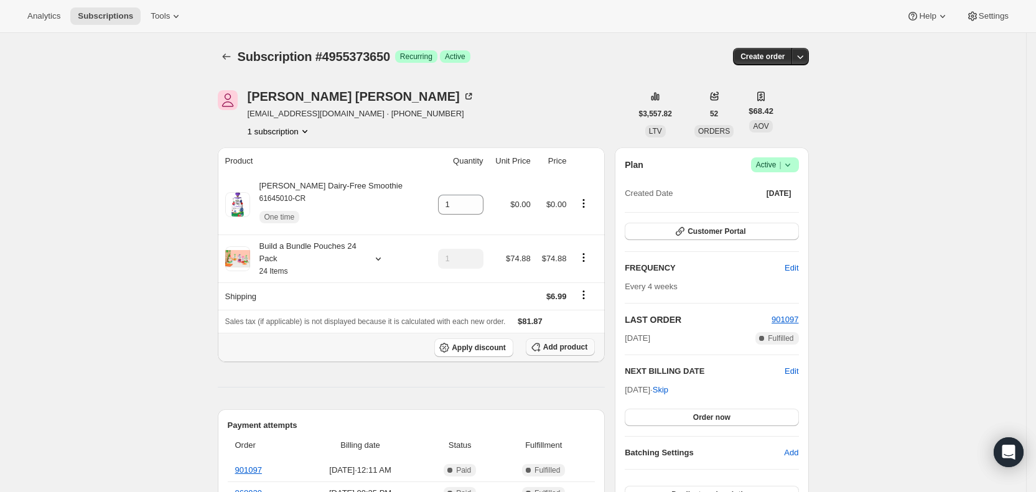
click at [567, 345] on span "Add product" at bounding box center [565, 347] width 44 height 10
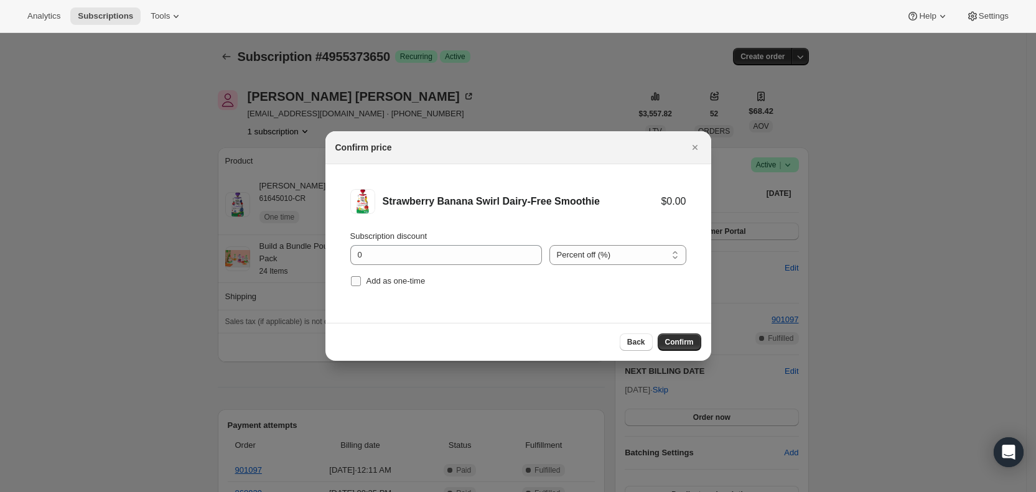
click at [355, 274] on label "Add as one-time" at bounding box center [387, 281] width 75 height 17
click at [355, 276] on input "Add as one-time" at bounding box center [356, 281] width 10 height 10
checkbox input "true"
click at [684, 340] on span "Confirm" at bounding box center [679, 342] width 29 height 10
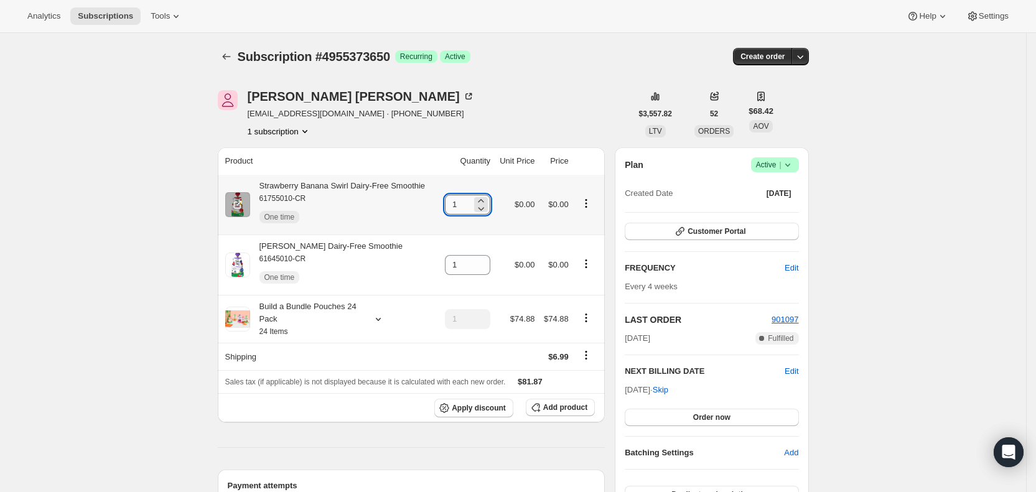
drag, startPoint x: 456, startPoint y: 207, endPoint x: 467, endPoint y: 202, distance: 12.0
click at [467, 202] on input "1" at bounding box center [458, 205] width 27 height 20
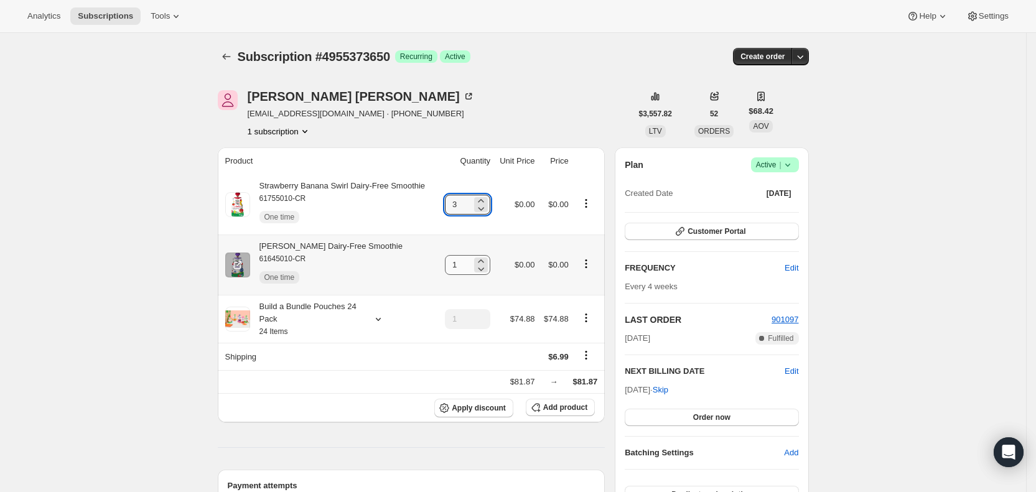
type input "3"
drag, startPoint x: 459, startPoint y: 268, endPoint x: 472, endPoint y: 265, distance: 13.4
click at [472, 265] on input "1" at bounding box center [458, 265] width 27 height 20
type input "3"
click at [520, 92] on div "[PERSON_NAME] [EMAIL_ADDRESS][DOMAIN_NAME] · [PHONE_NUMBER] 1 subscription" at bounding box center [425, 113] width 414 height 47
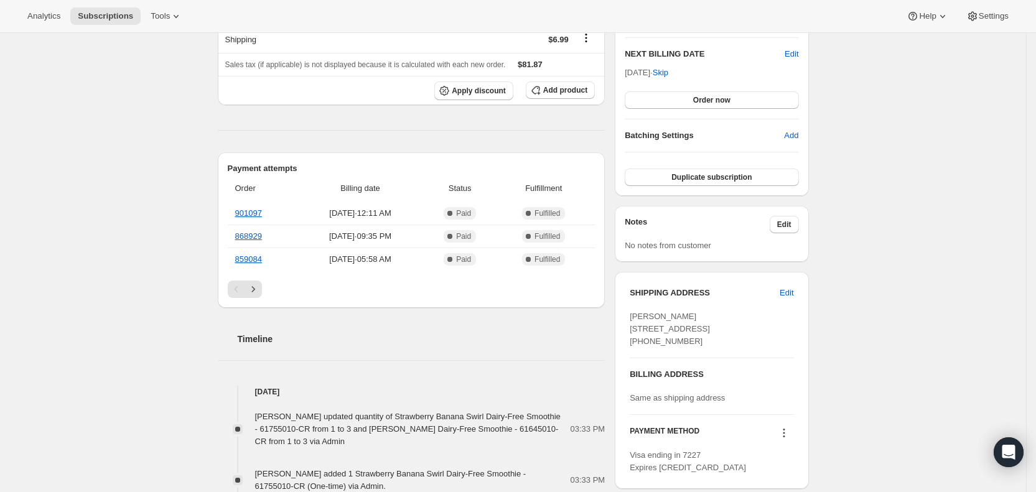
scroll to position [337, 0]
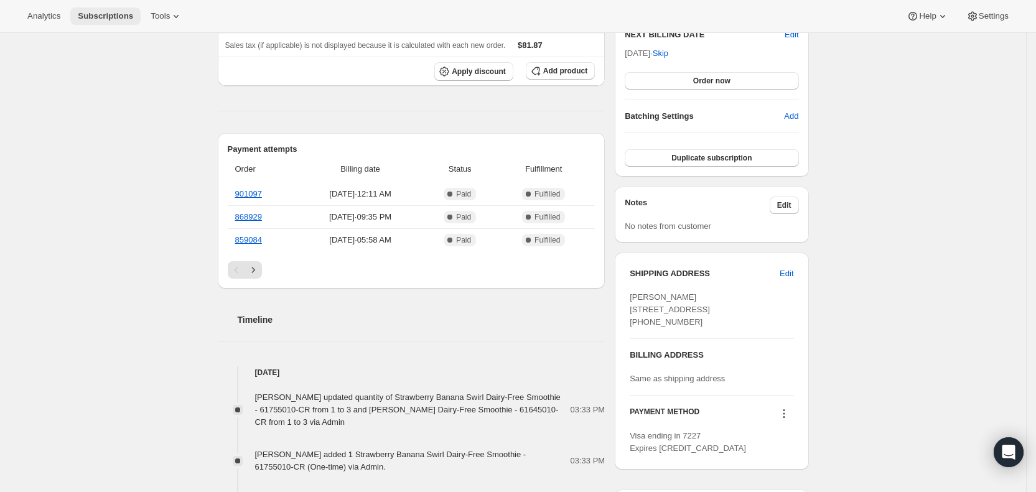
click at [99, 11] on span "Subscriptions" at bounding box center [105, 16] width 55 height 10
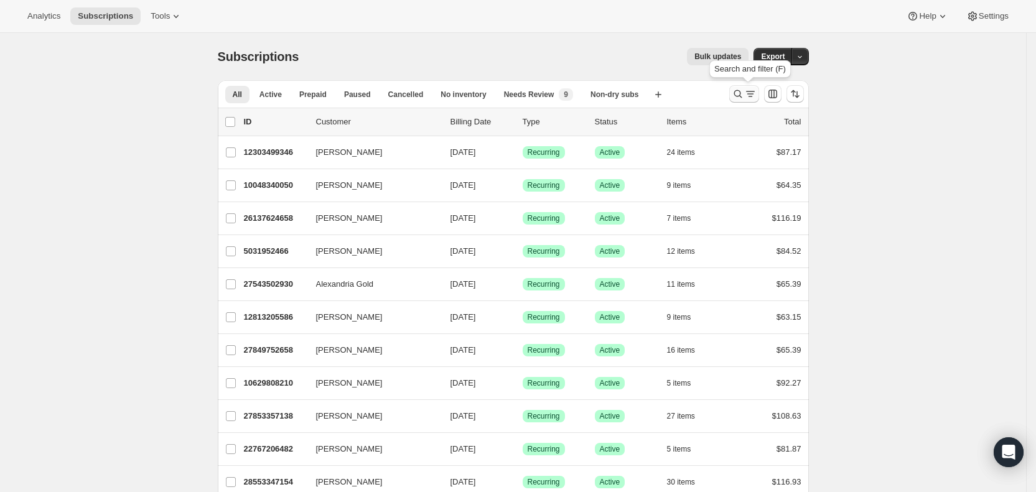
click at [752, 96] on icon "Search and filter results" at bounding box center [750, 96] width 4 height 1
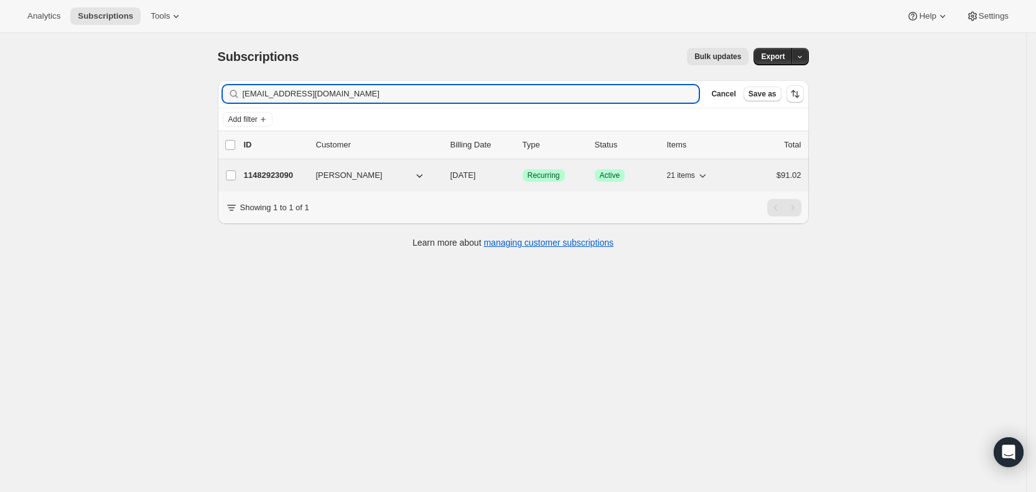
type input "[EMAIL_ADDRESS][DOMAIN_NAME]"
click at [476, 174] on span "[DATE]" at bounding box center [463, 174] width 26 height 9
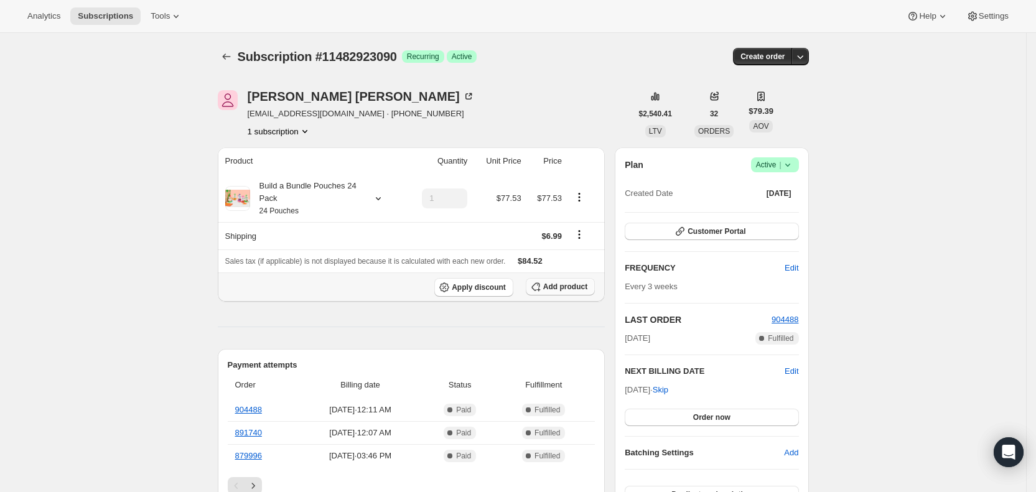
click at [559, 282] on span "Add product" at bounding box center [565, 287] width 44 height 10
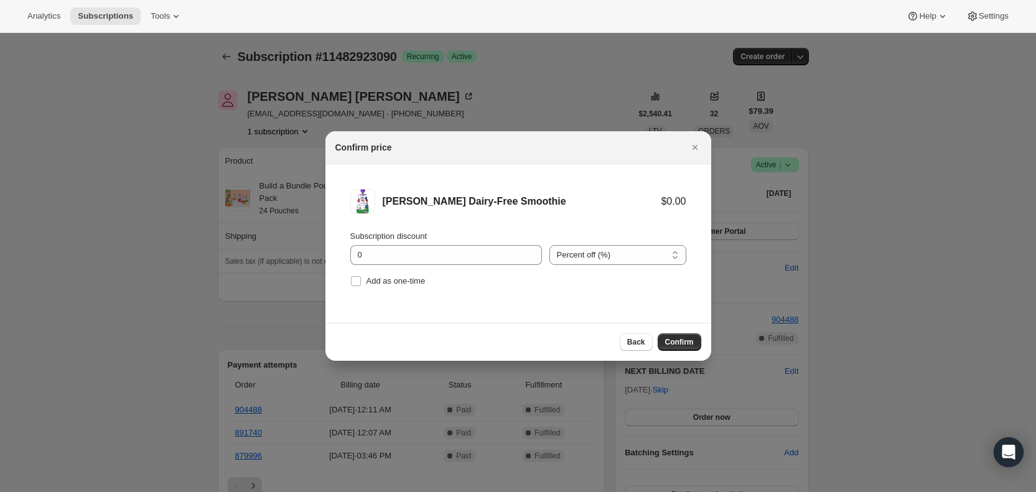
drag, startPoint x: 381, startPoint y: 273, endPoint x: 589, endPoint y: 312, distance: 212.1
click at [381, 273] on label "Add as one-time" at bounding box center [387, 281] width 75 height 17
click at [361, 276] on input "Add as one-time" at bounding box center [356, 281] width 10 height 10
checkbox input "true"
click at [686, 342] on span "Confirm" at bounding box center [679, 342] width 29 height 10
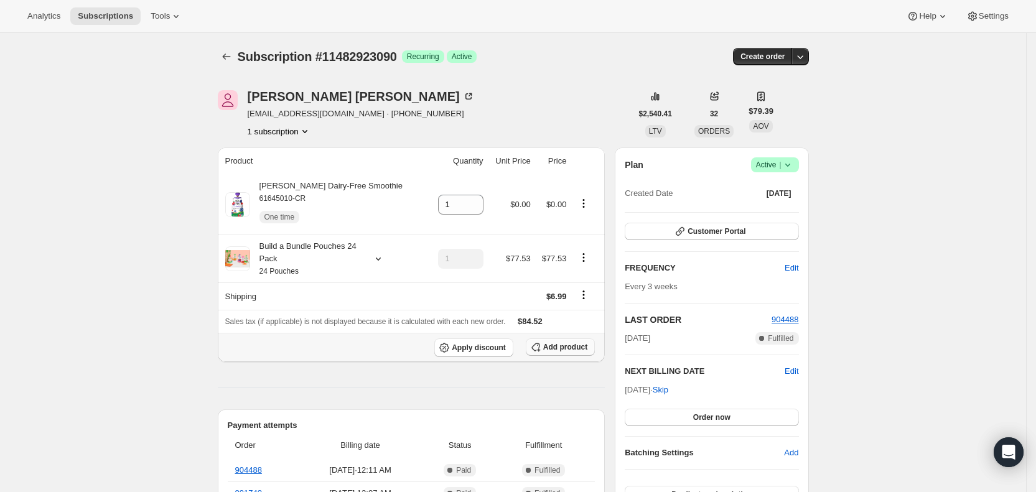
click at [567, 340] on button "Add product" at bounding box center [560, 346] width 69 height 17
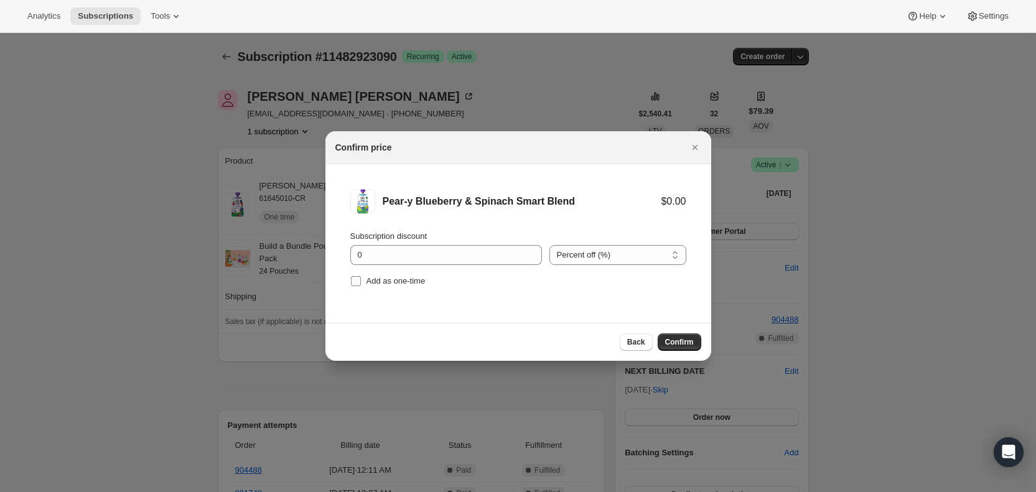
click at [353, 277] on input "Add as one-time" at bounding box center [356, 281] width 10 height 10
checkbox input "true"
click at [695, 342] on button "Confirm" at bounding box center [680, 342] width 44 height 17
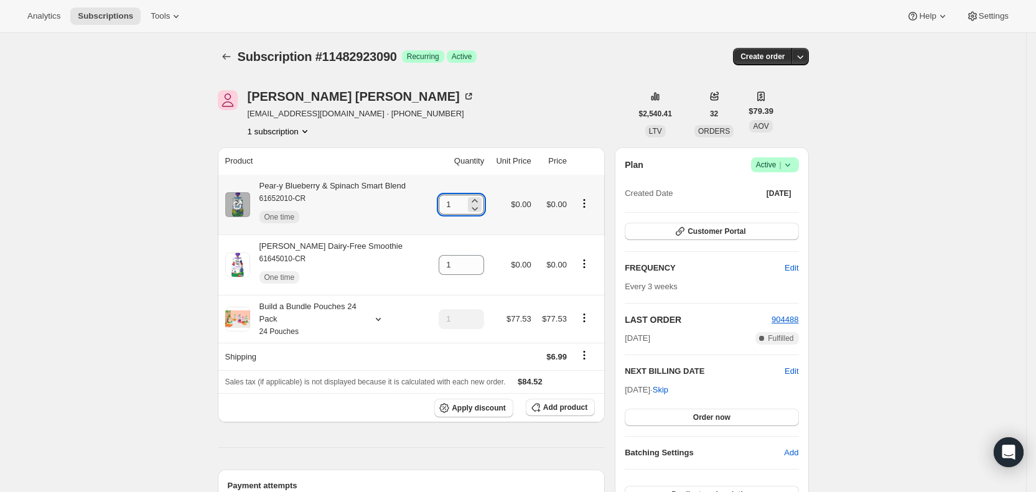
click at [454, 205] on input "1" at bounding box center [452, 205] width 27 height 20
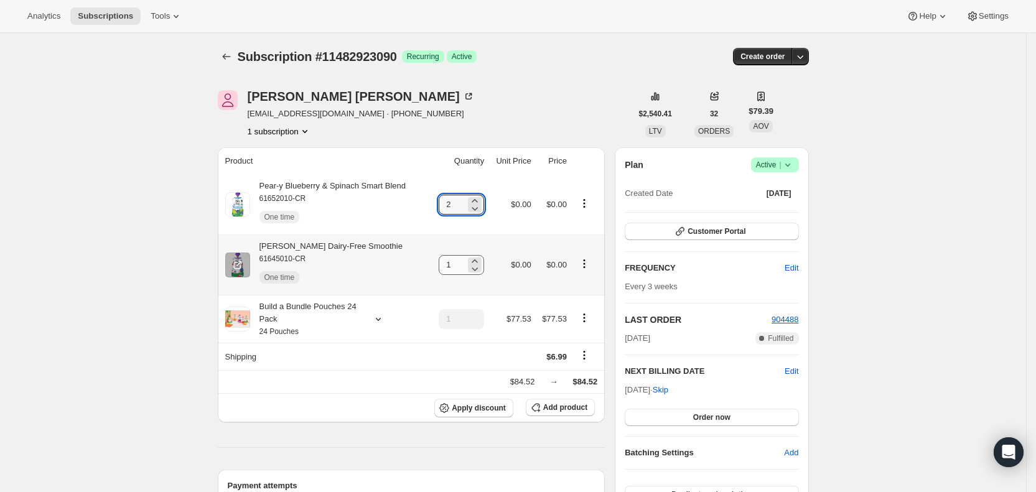
type input "2"
drag, startPoint x: 455, startPoint y: 269, endPoint x: 466, endPoint y: 263, distance: 13.1
click at [465, 263] on input "1" at bounding box center [452, 265] width 27 height 20
drag, startPoint x: 468, startPoint y: 256, endPoint x: 453, endPoint y: 265, distance: 17.6
click at [453, 265] on input "13" at bounding box center [452, 265] width 27 height 20
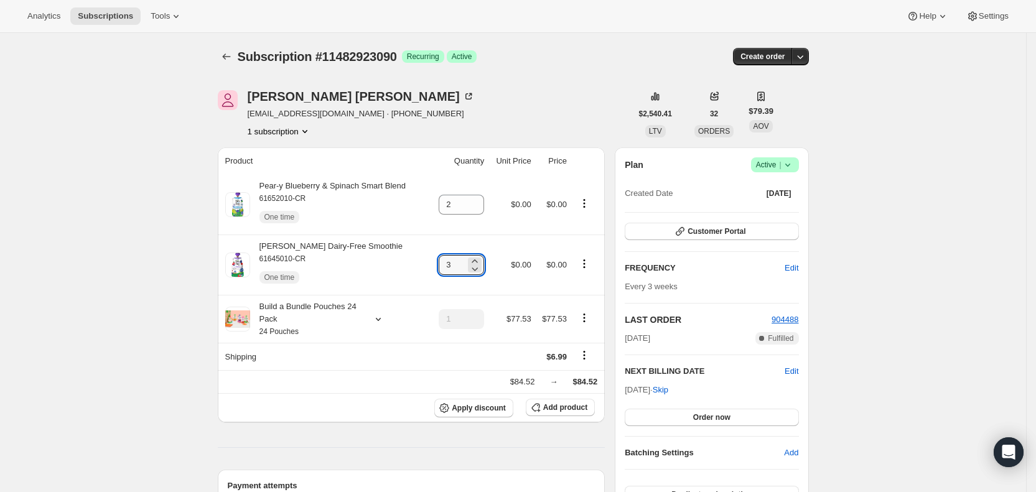
type input "3"
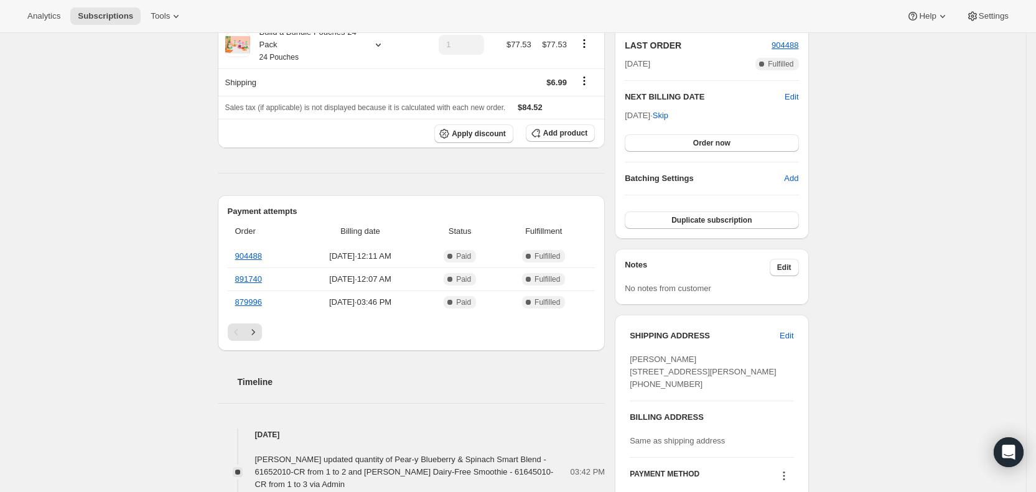
scroll to position [278, 0]
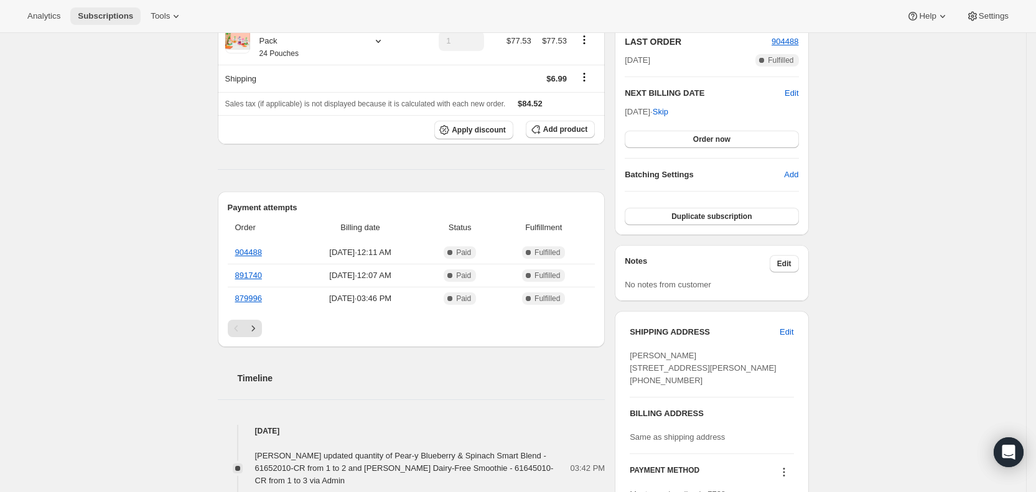
click at [100, 11] on span "Subscriptions" at bounding box center [105, 16] width 55 height 10
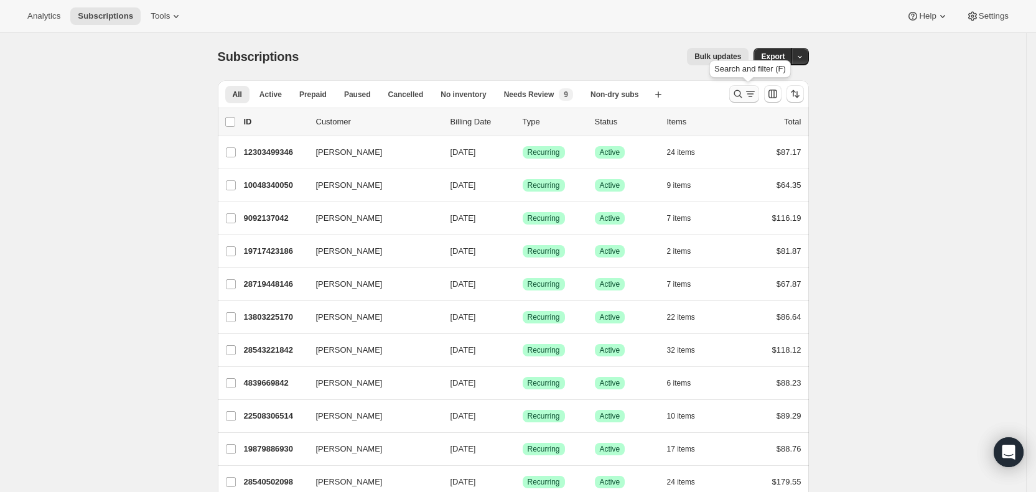
click at [754, 95] on icon "Search and filter results" at bounding box center [750, 94] width 12 height 12
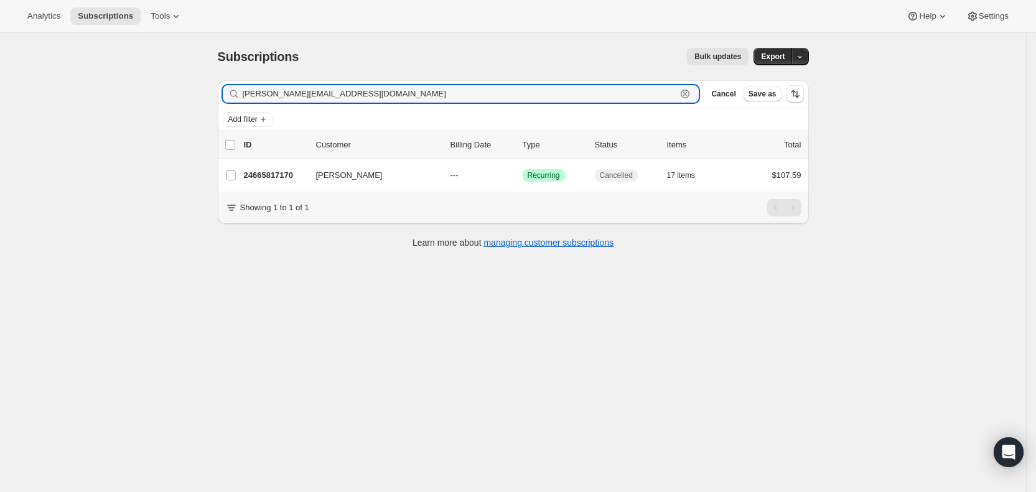
drag, startPoint x: 351, startPoint y: 97, endPoint x: 241, endPoint y: 95, distance: 110.1
click at [241, 95] on div "[PERSON_NAME][EMAIL_ADDRESS][DOMAIN_NAME] Clear" at bounding box center [461, 93] width 477 height 17
paste input "k"
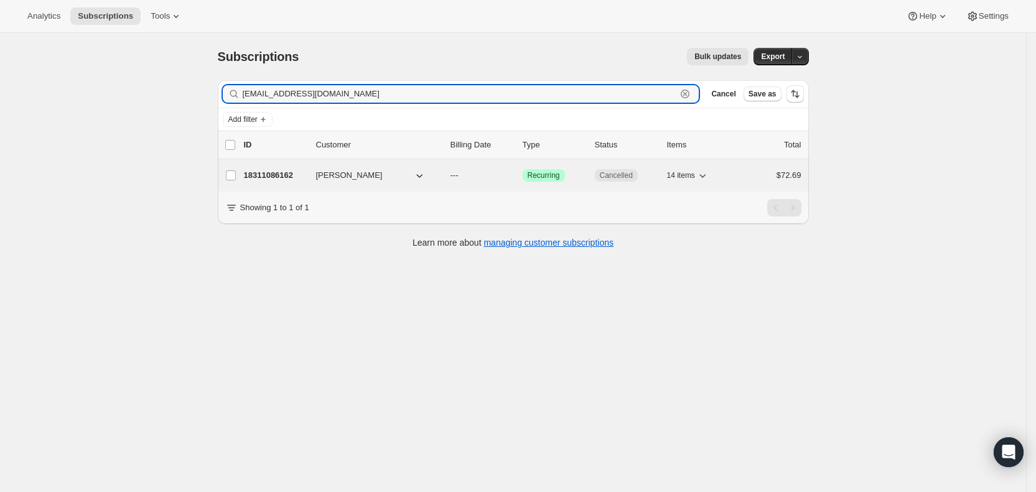
type input "[EMAIL_ADDRESS][DOMAIN_NAME]"
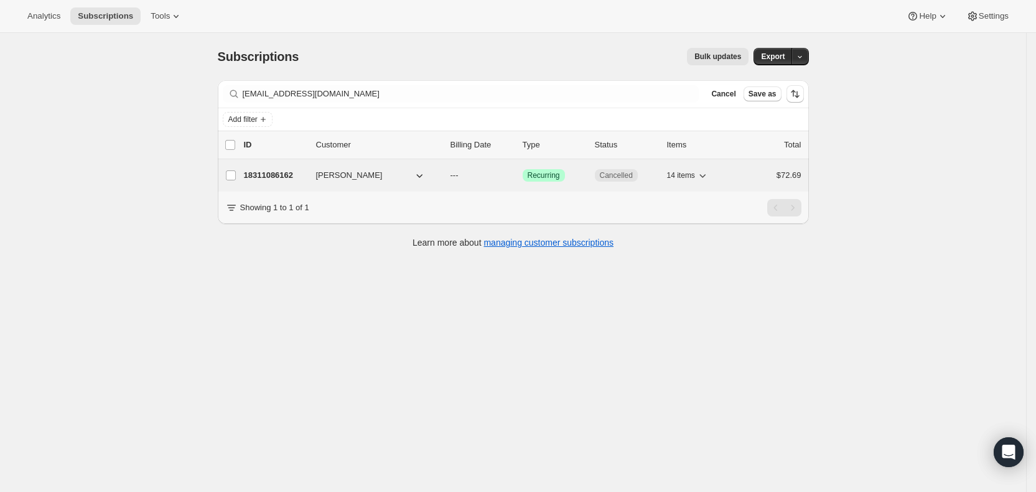
click at [458, 176] on span "---" at bounding box center [454, 174] width 8 height 9
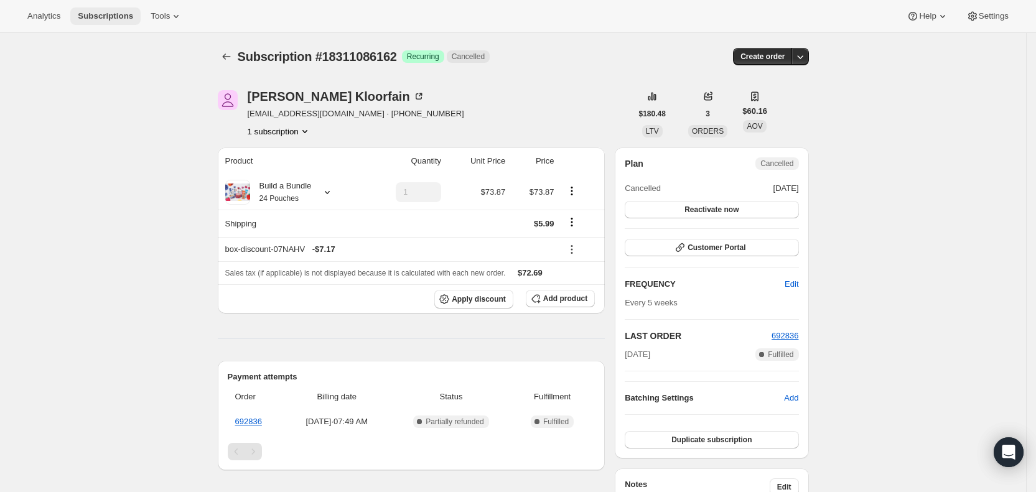
click at [117, 17] on span "Subscriptions" at bounding box center [105, 16] width 55 height 10
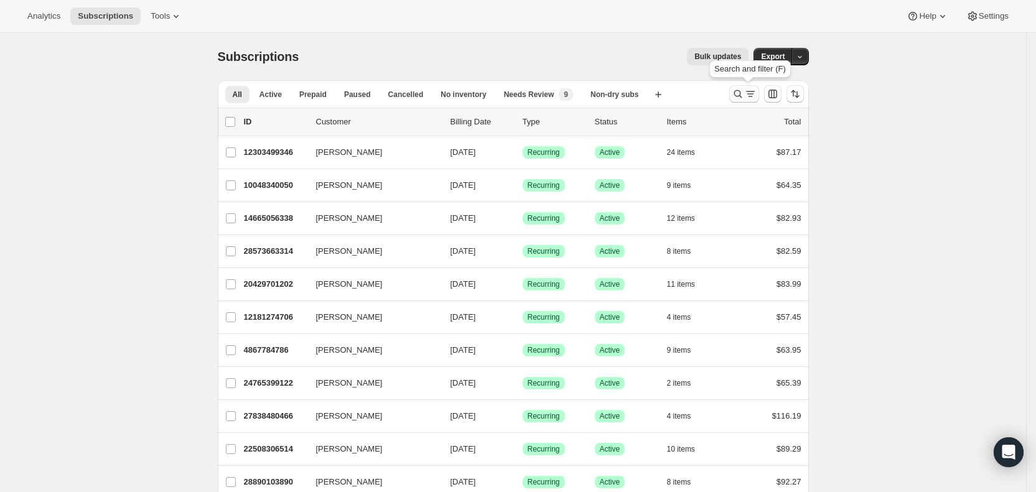
click at [744, 97] on icon "Search and filter results" at bounding box center [738, 94] width 12 height 12
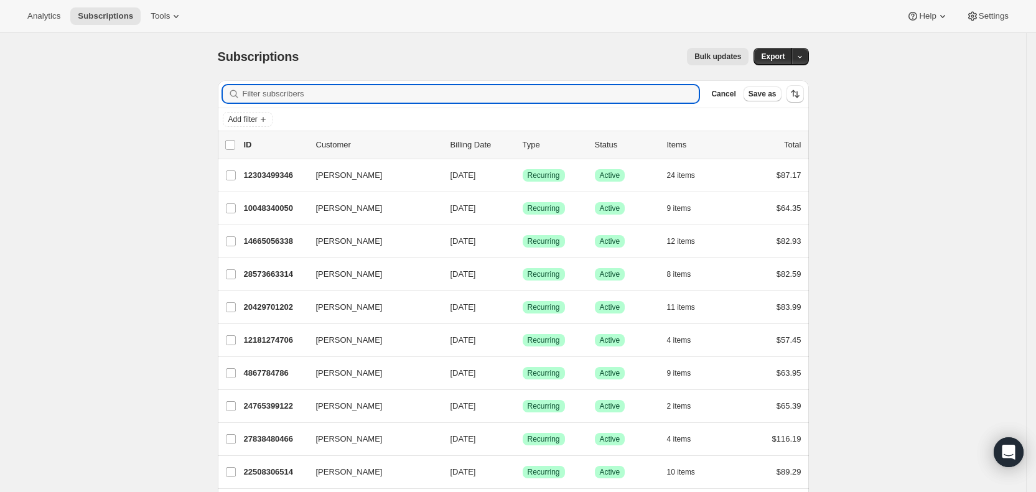
paste input "[PERSON_NAME][EMAIL_ADDRESS][DOMAIN_NAME]"
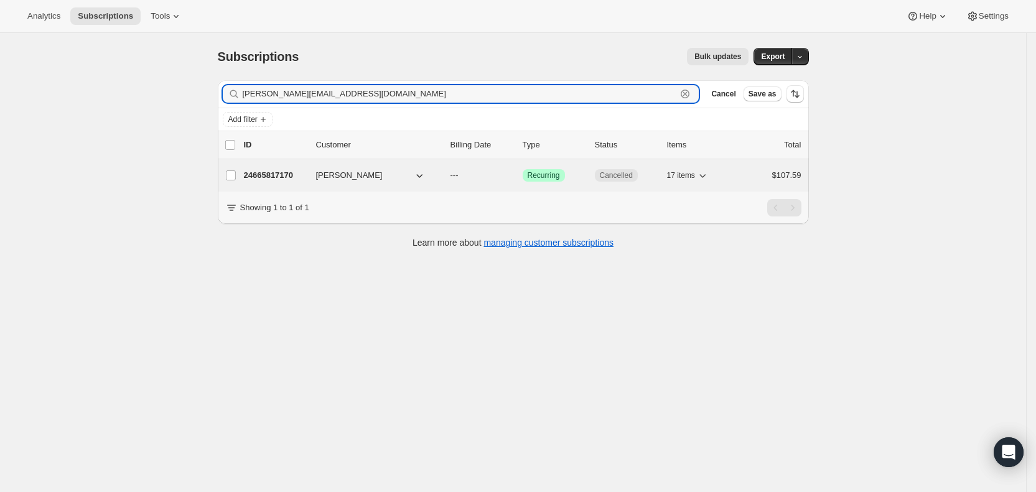
type input "[PERSON_NAME][EMAIL_ADDRESS][DOMAIN_NAME]"
click at [473, 175] on p "---" at bounding box center [481, 175] width 62 height 12
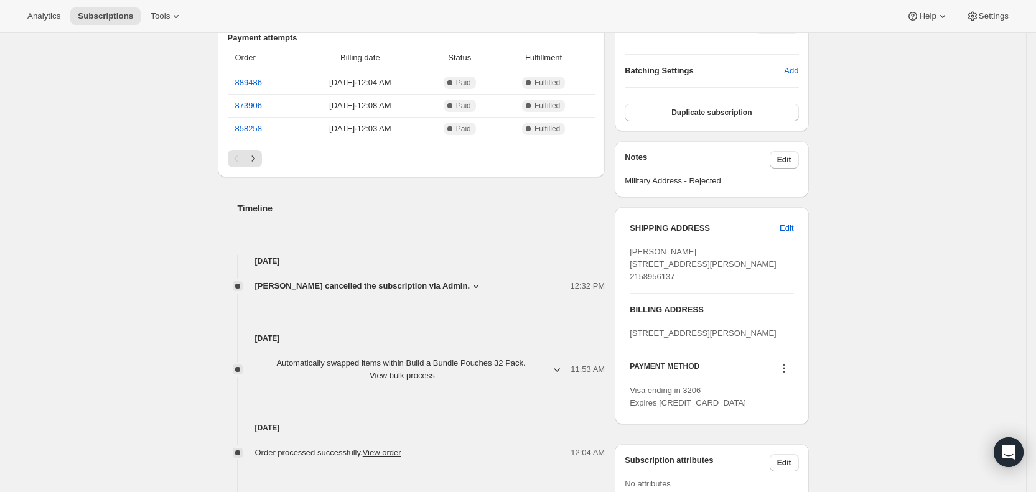
scroll to position [364, 0]
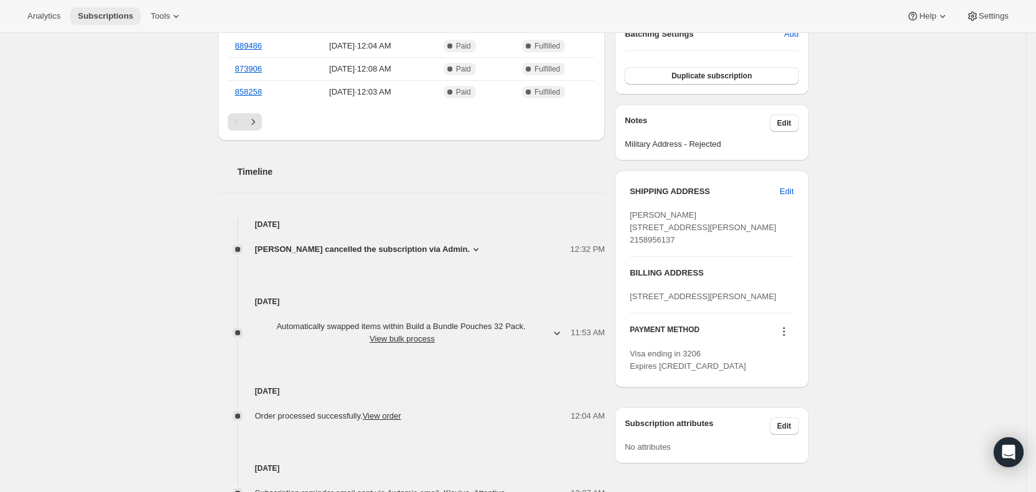
click at [102, 11] on span "Subscriptions" at bounding box center [105, 16] width 55 height 10
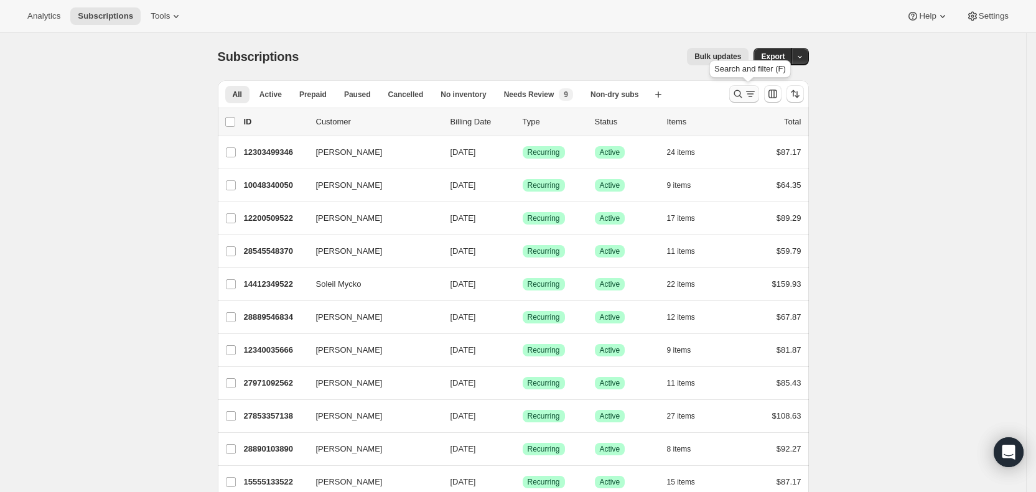
click at [752, 96] on icon "Search and filter results" at bounding box center [750, 94] width 12 height 12
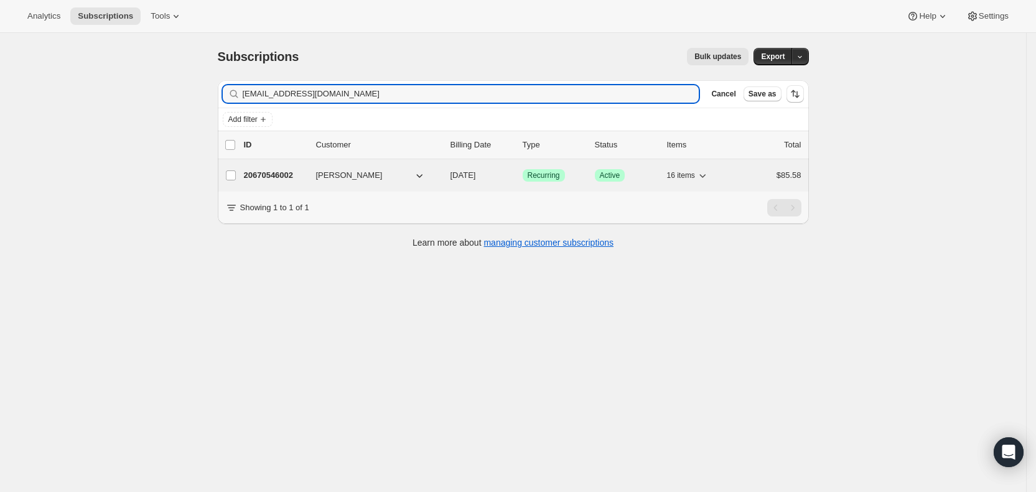
type input "[EMAIL_ADDRESS][DOMAIN_NAME]"
click at [483, 183] on div "20670546002 [PERSON_NAME] [DATE] Success Recurring Success Active 16 items $85.…" at bounding box center [523, 175] width 558 height 17
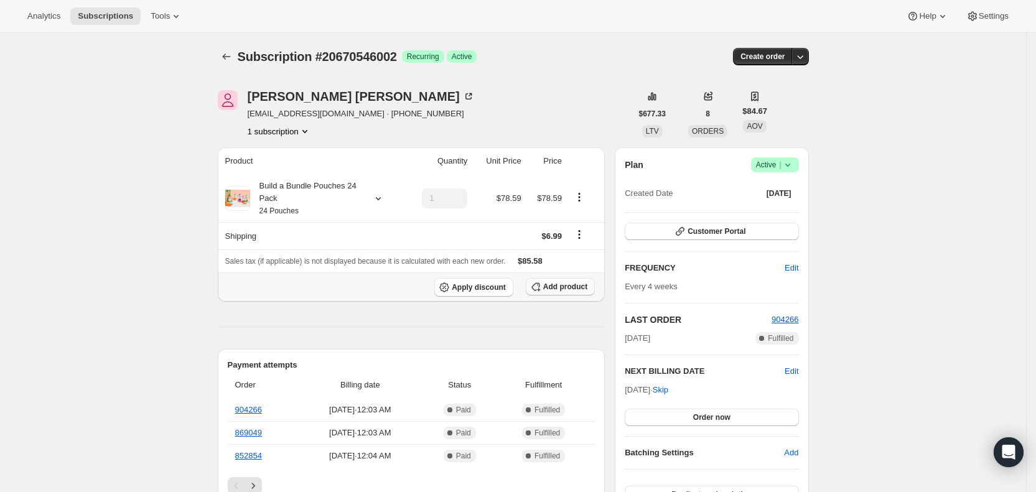
click at [571, 292] on button "Add product" at bounding box center [560, 286] width 69 height 17
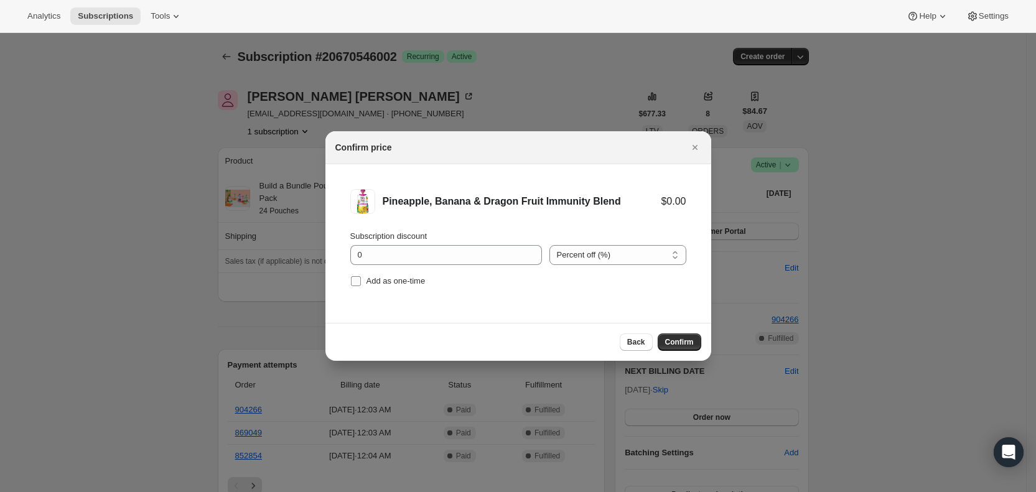
click at [360, 279] on input "Add as one-time" at bounding box center [356, 281] width 10 height 10
checkbox input "true"
click at [678, 340] on span "Confirm" at bounding box center [679, 342] width 29 height 10
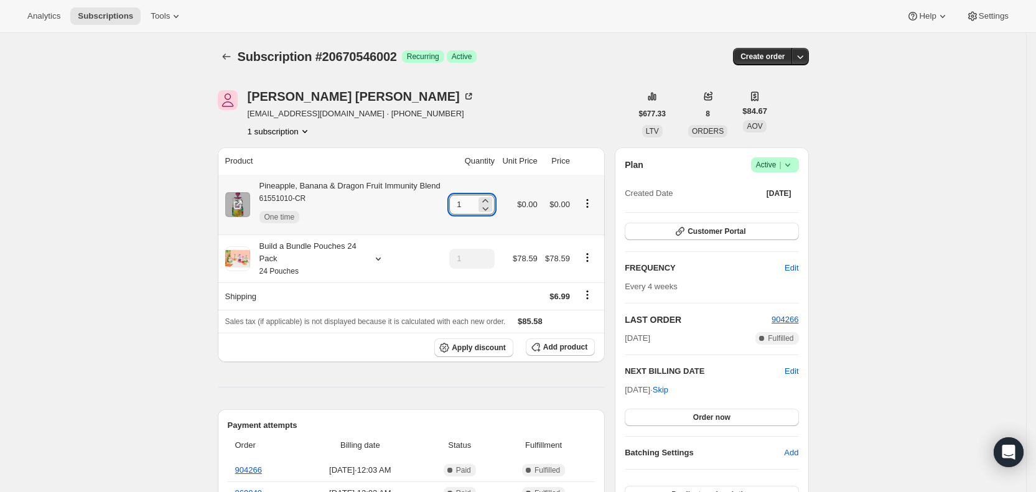
drag, startPoint x: 460, startPoint y: 210, endPoint x: 468, endPoint y: 208, distance: 8.3
click at [468, 208] on input "1" at bounding box center [462, 205] width 27 height 20
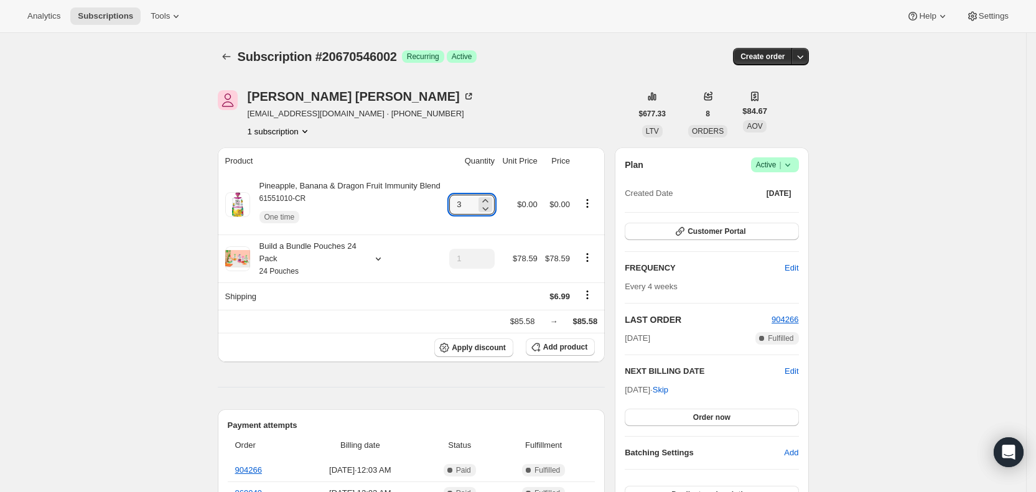
type input "3"
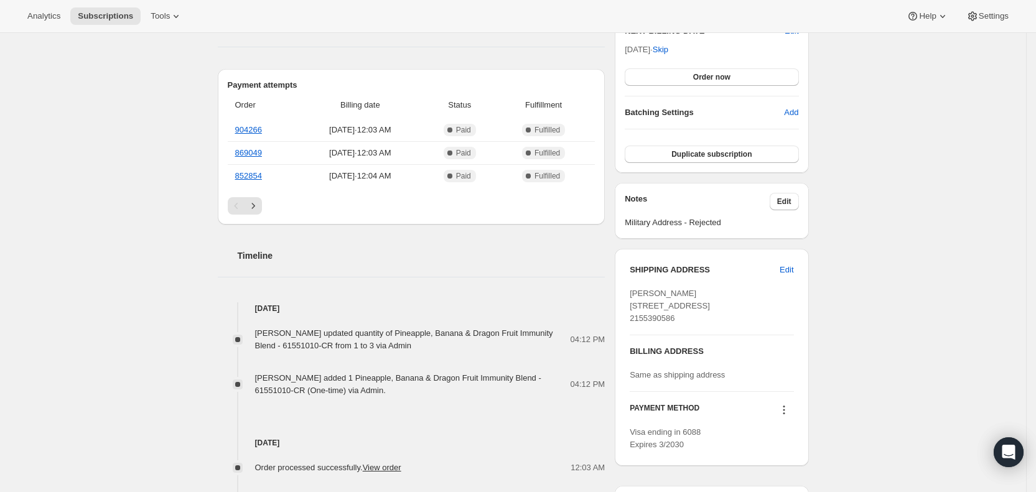
scroll to position [353, 0]
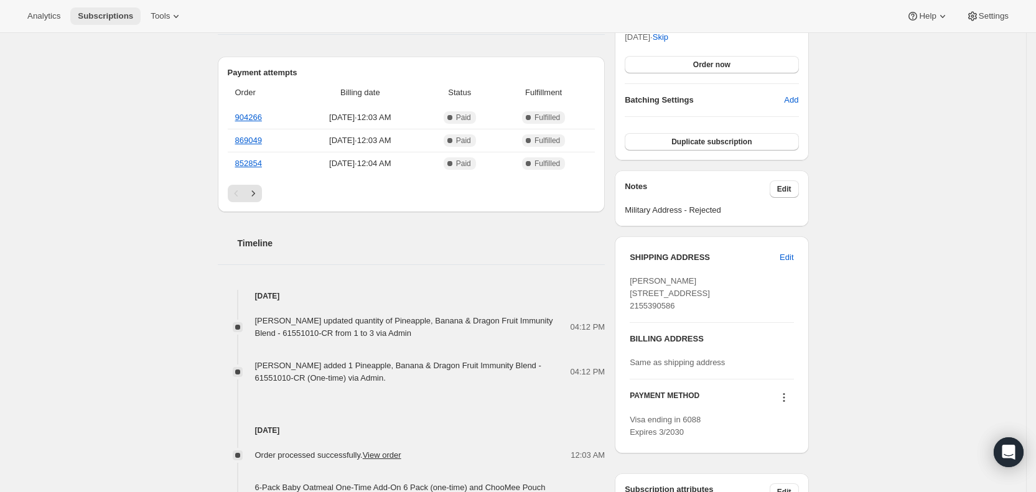
click at [108, 20] on span "Subscriptions" at bounding box center [105, 16] width 55 height 10
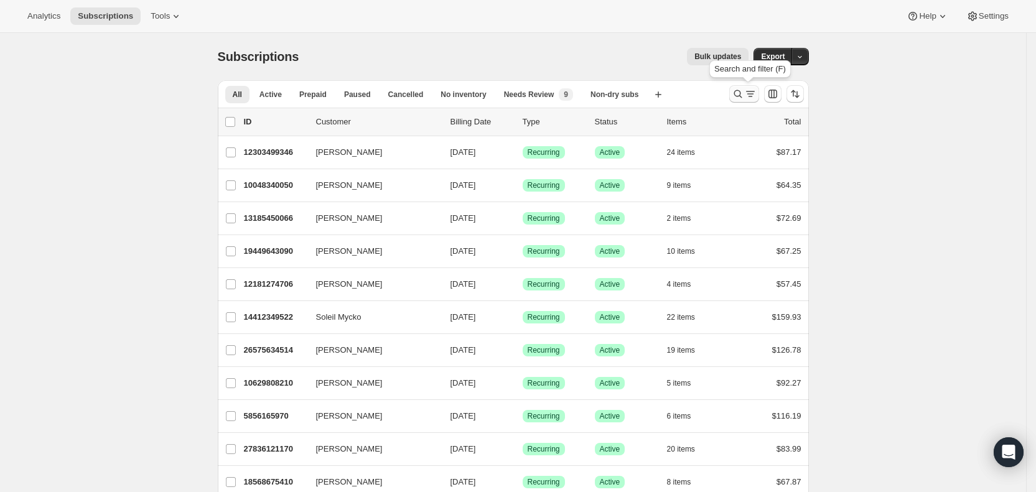
click at [749, 93] on icon "Search and filter results" at bounding box center [750, 94] width 12 height 12
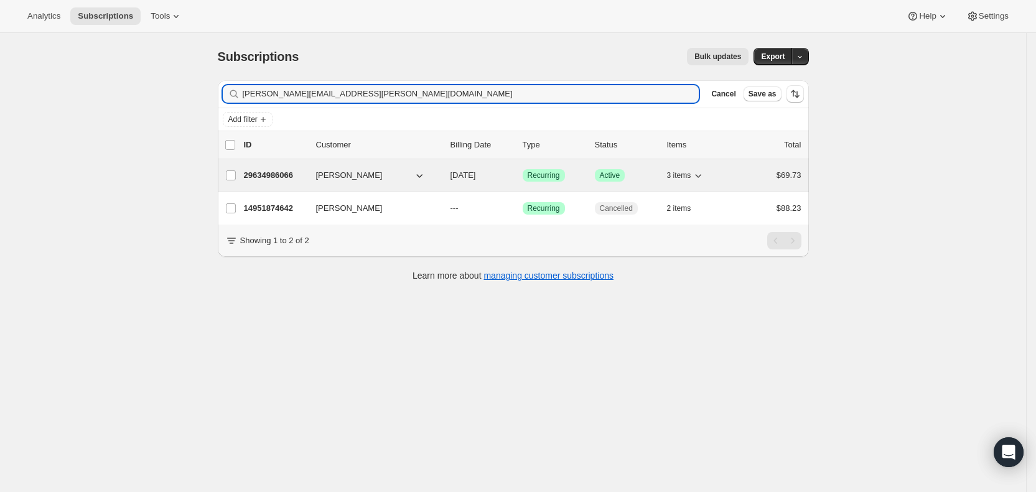
type input "[PERSON_NAME][EMAIL_ADDRESS][PERSON_NAME][DOMAIN_NAME]"
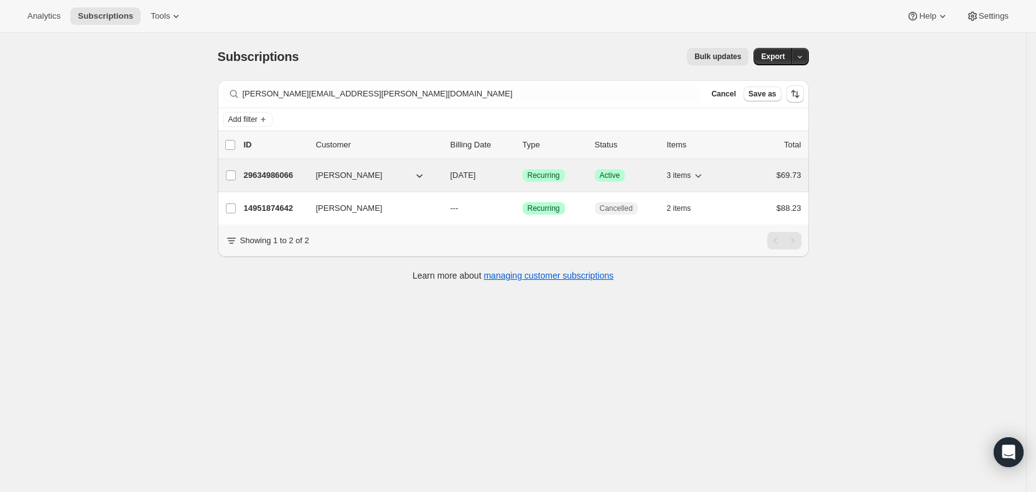
click at [475, 177] on span "[DATE]" at bounding box center [463, 174] width 26 height 9
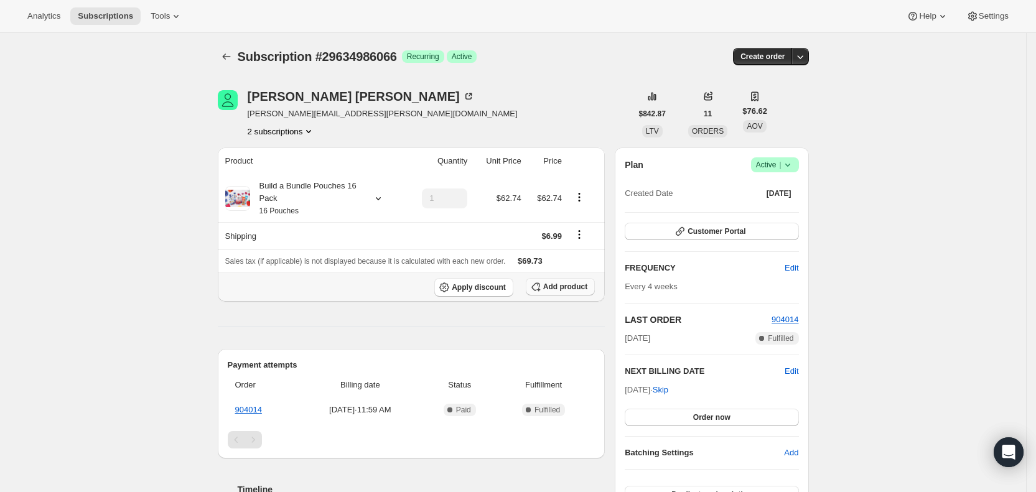
click at [559, 290] on span "Add product" at bounding box center [565, 287] width 44 height 10
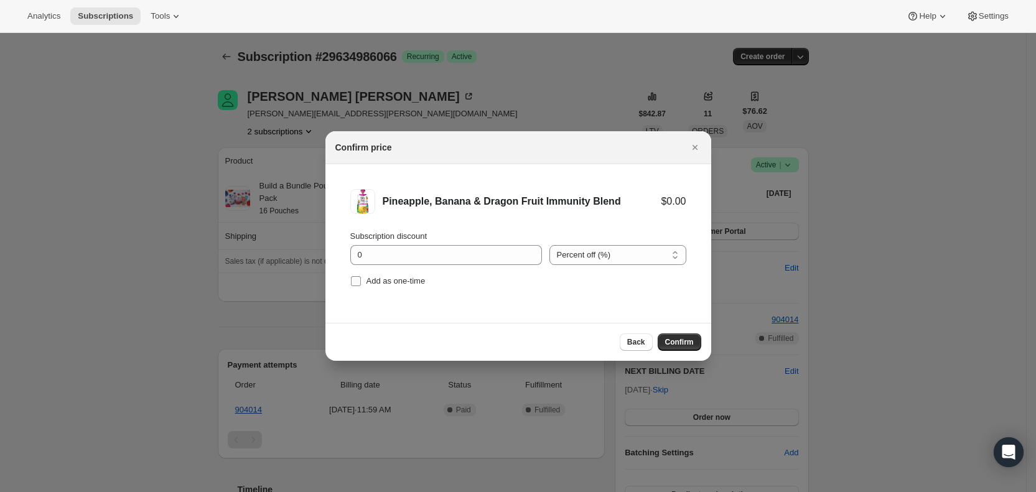
click at [381, 281] on span "Add as one-time" at bounding box center [395, 280] width 59 height 9
click at [361, 281] on input "Add as one-time" at bounding box center [356, 281] width 10 height 10
checkbox input "true"
click at [670, 338] on span "Confirm" at bounding box center [679, 342] width 29 height 10
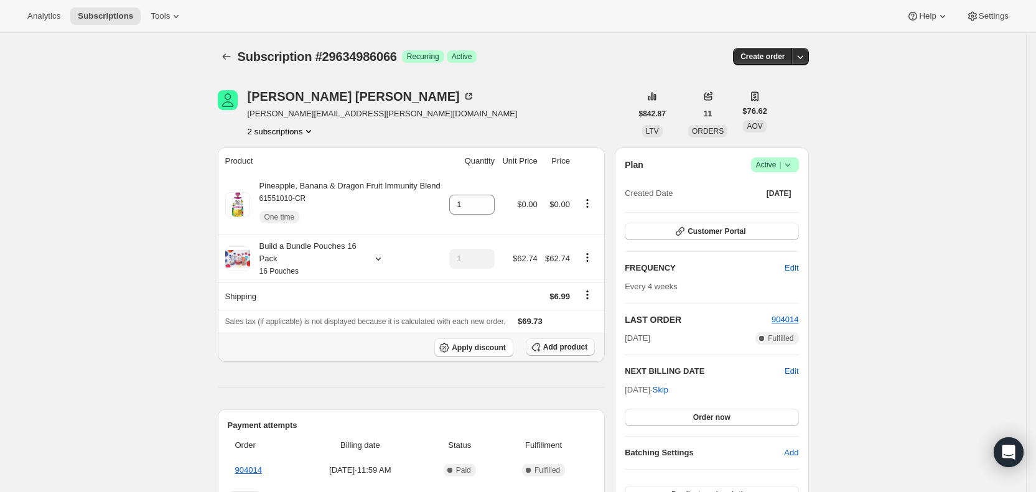
click at [566, 348] on span "Add product" at bounding box center [565, 347] width 44 height 10
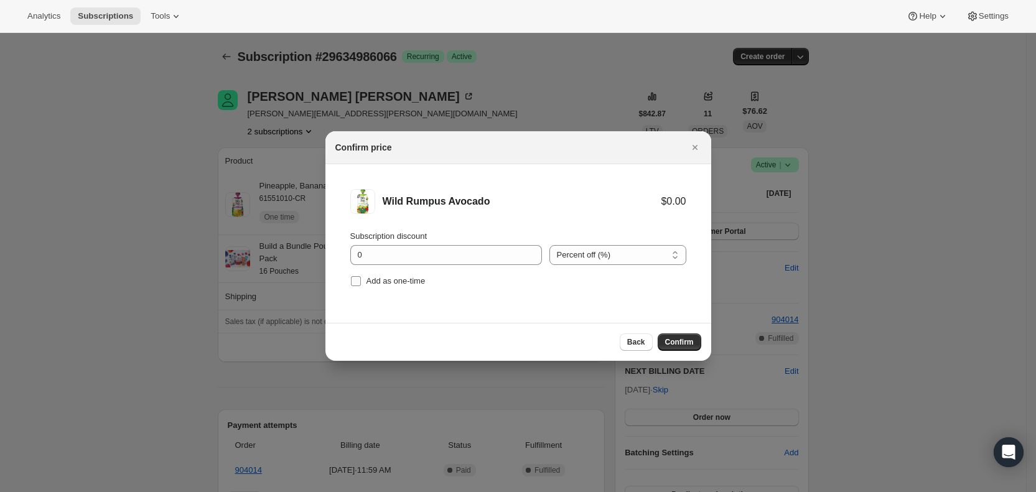
click at [356, 280] on input "Add as one-time" at bounding box center [356, 281] width 10 height 10
checkbox input "true"
click at [675, 338] on span "Confirm" at bounding box center [679, 342] width 29 height 10
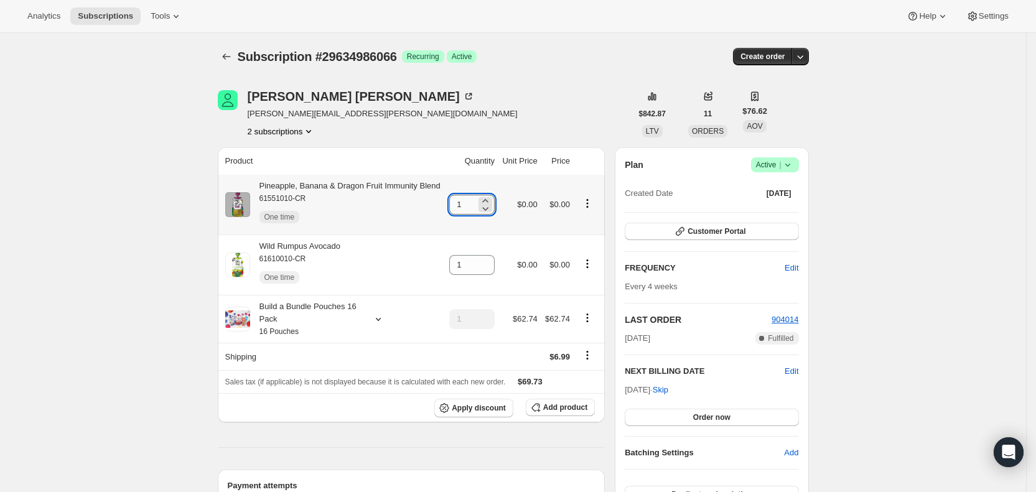
click at [467, 208] on input "1" at bounding box center [462, 205] width 27 height 20
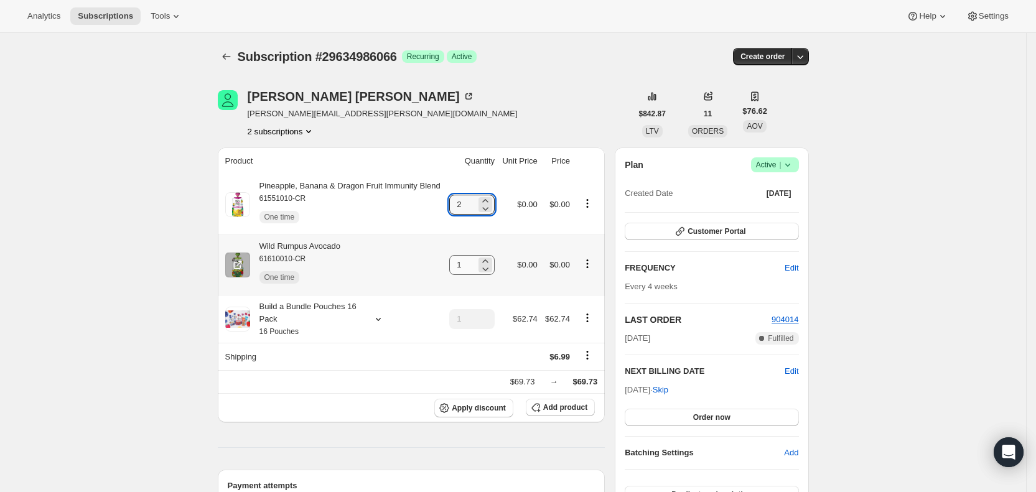
type input "2"
drag, startPoint x: 457, startPoint y: 264, endPoint x: 492, endPoint y: 264, distance: 35.5
click at [490, 264] on div "1" at bounding box center [471, 265] width 45 height 20
type input "2"
drag, startPoint x: 506, startPoint y: 122, endPoint x: 584, endPoint y: 32, distance: 118.6
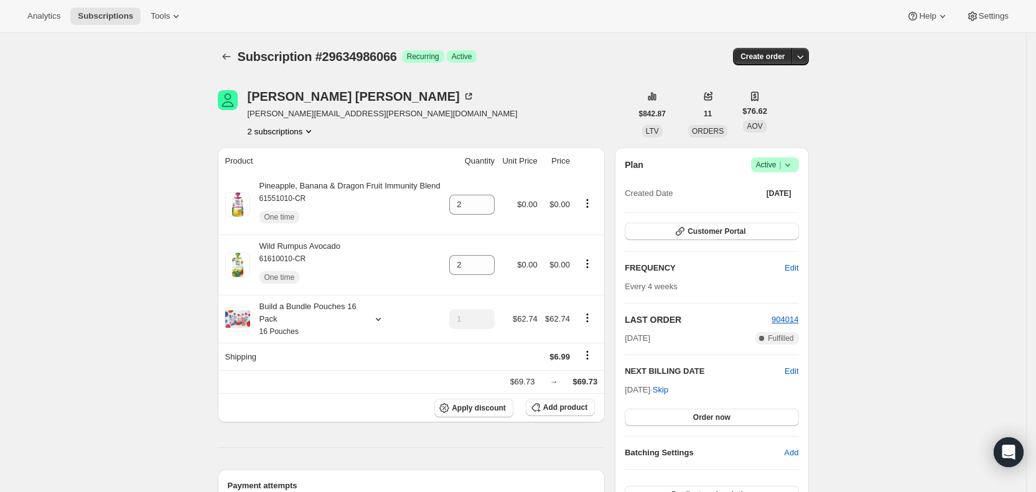
click at [508, 114] on div "[PERSON_NAME] [PERSON_NAME][EMAIL_ADDRESS][PERSON_NAME][DOMAIN_NAME] 2 subscrip…" at bounding box center [425, 113] width 414 height 47
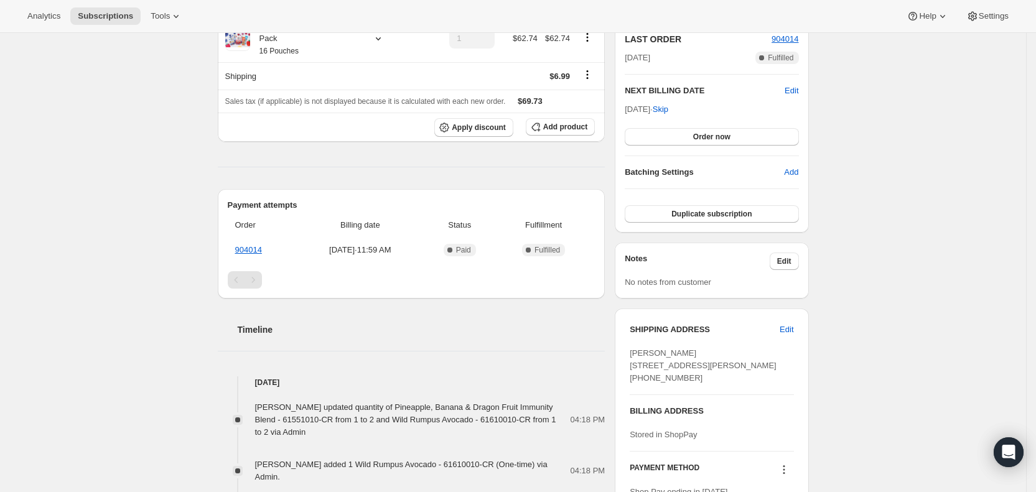
scroll to position [282, 0]
click at [110, 16] on span "Subscriptions" at bounding box center [105, 16] width 55 height 10
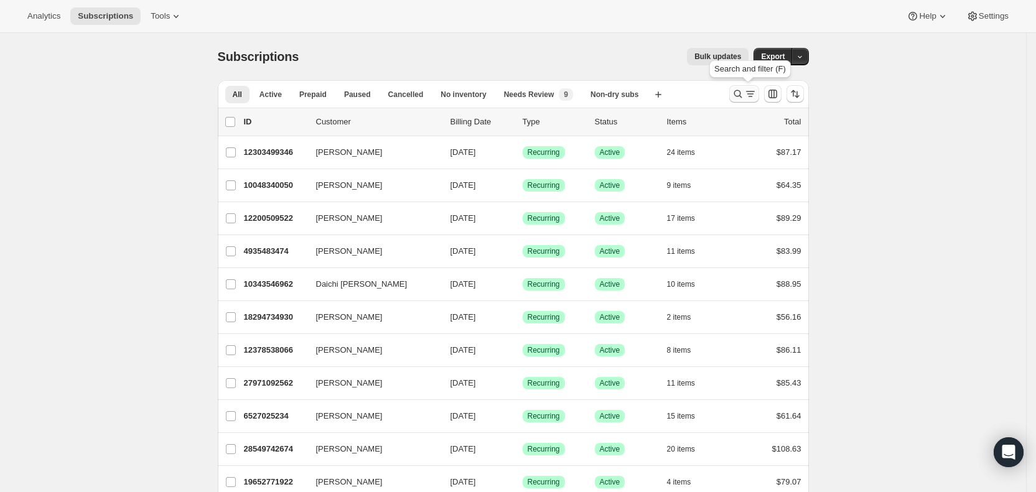
click at [752, 93] on icon "Search and filter results" at bounding box center [750, 94] width 12 height 12
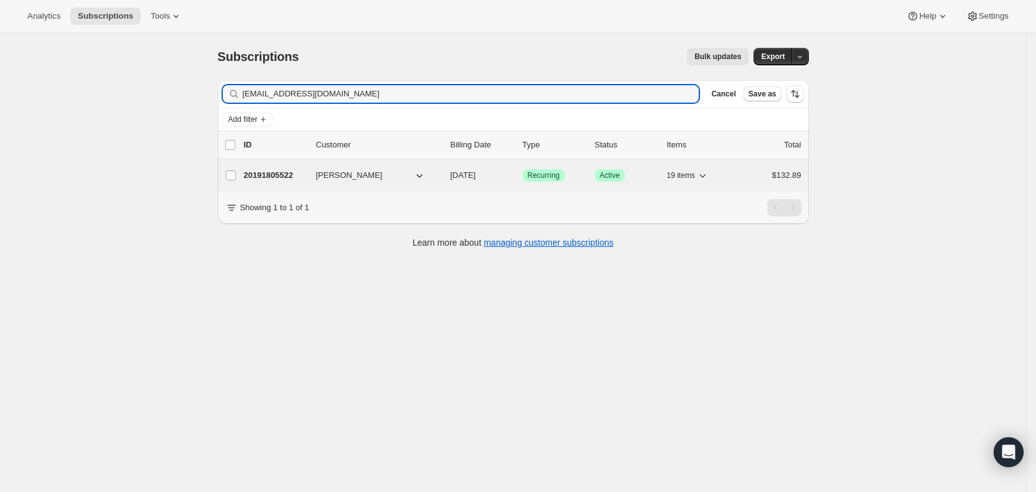
type input "[EMAIL_ADDRESS][DOMAIN_NAME]"
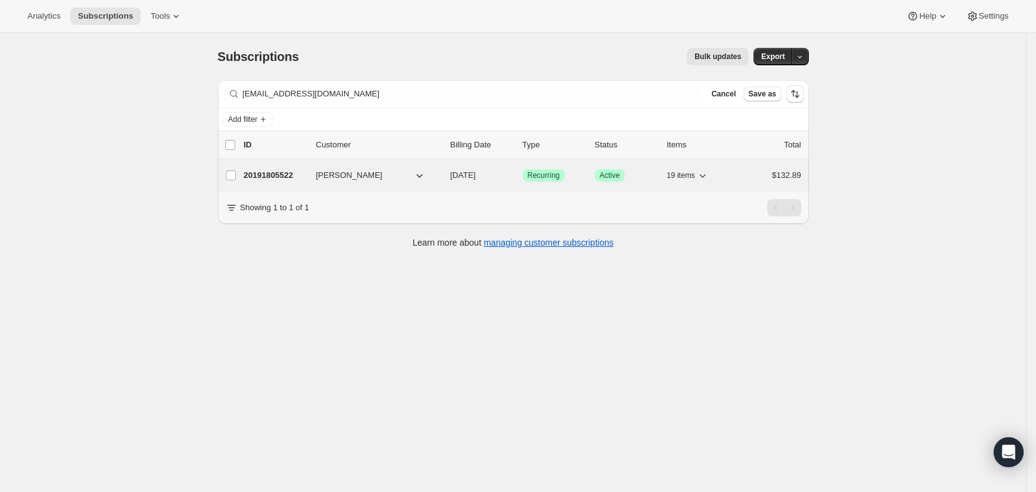
click at [476, 177] on span "[DATE]" at bounding box center [463, 174] width 26 height 9
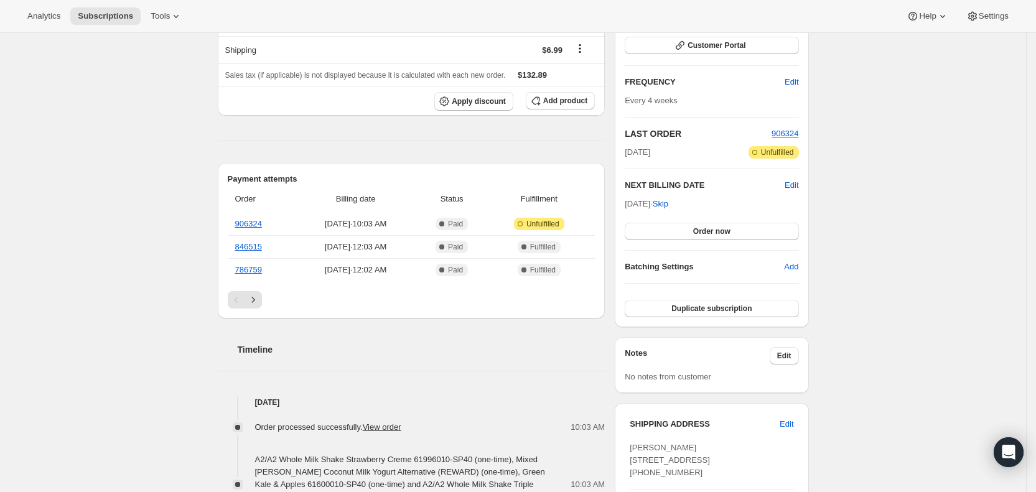
scroll to position [202, 0]
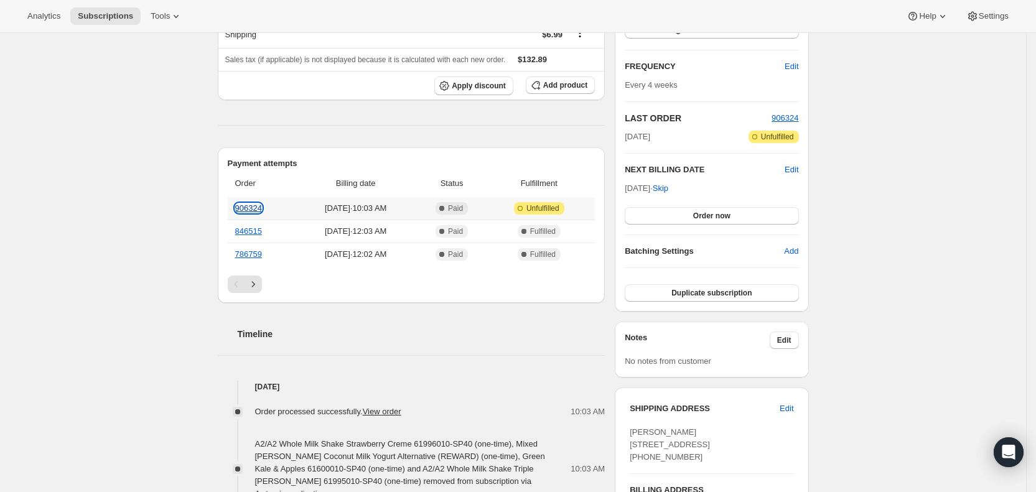
click at [255, 208] on link "906324" at bounding box center [248, 207] width 27 height 9
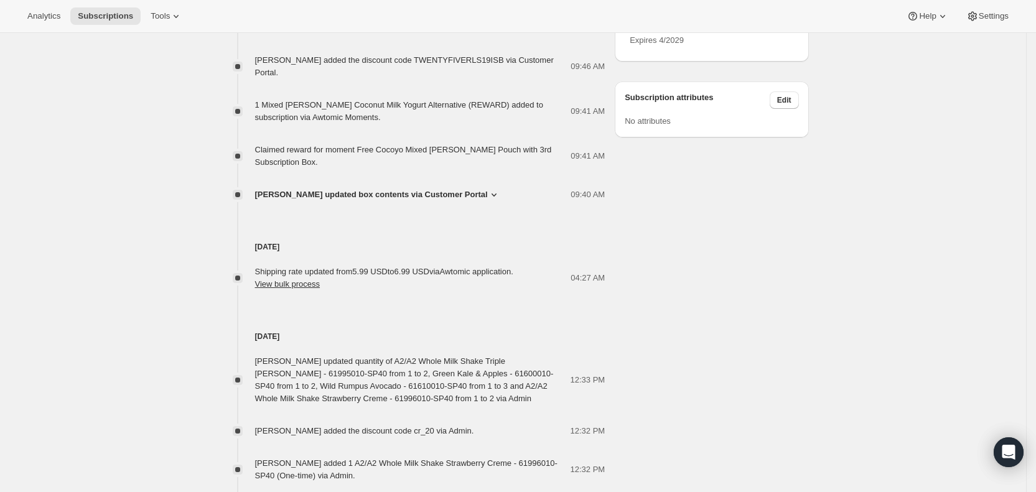
scroll to position [740, 0]
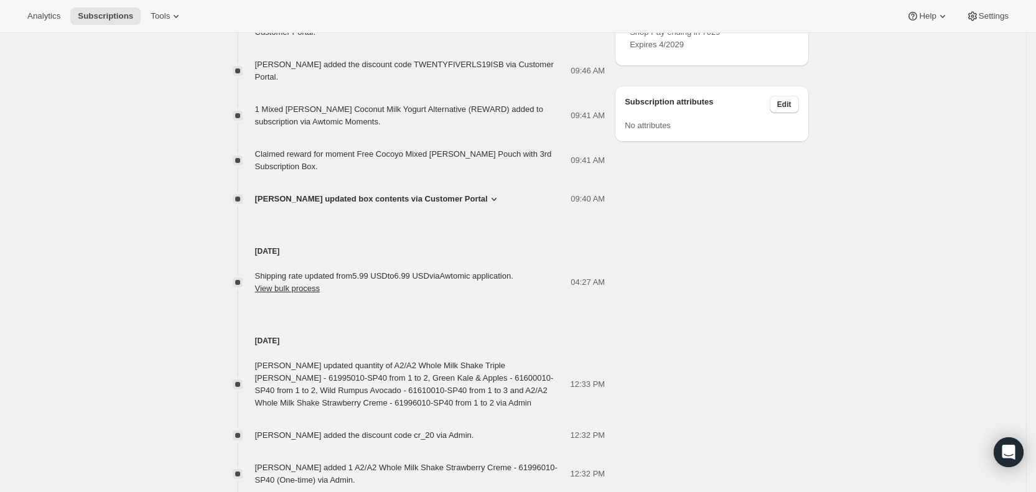
click at [488, 193] on icon at bounding box center [494, 199] width 12 height 12
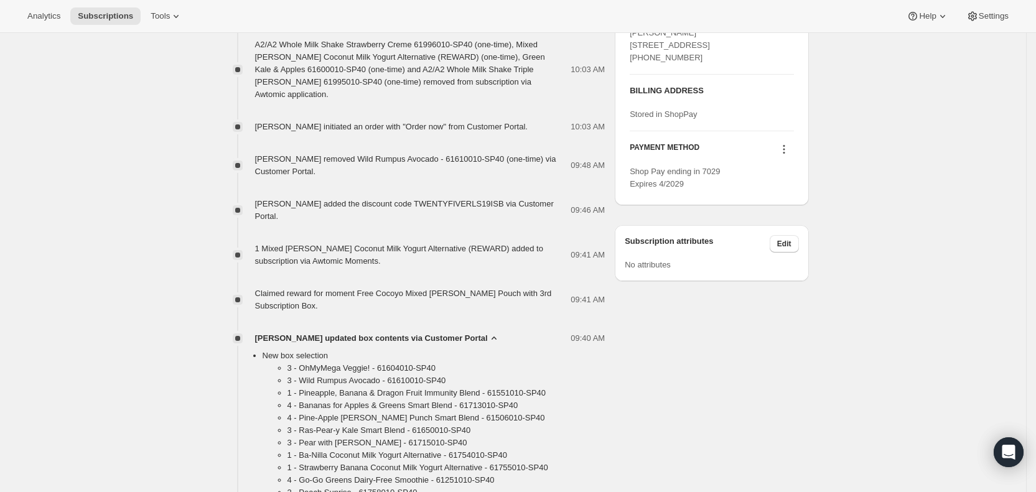
scroll to position [548, 0]
